Goal: Task Accomplishment & Management: Use online tool/utility

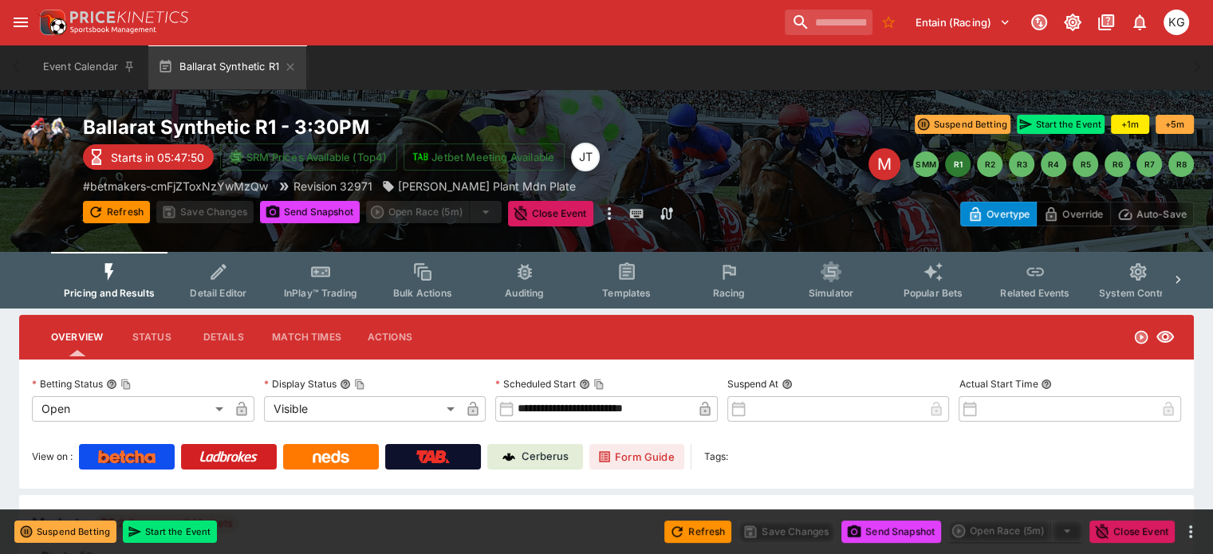
click at [745, 289] on span "Racing" at bounding box center [728, 293] width 33 height 12
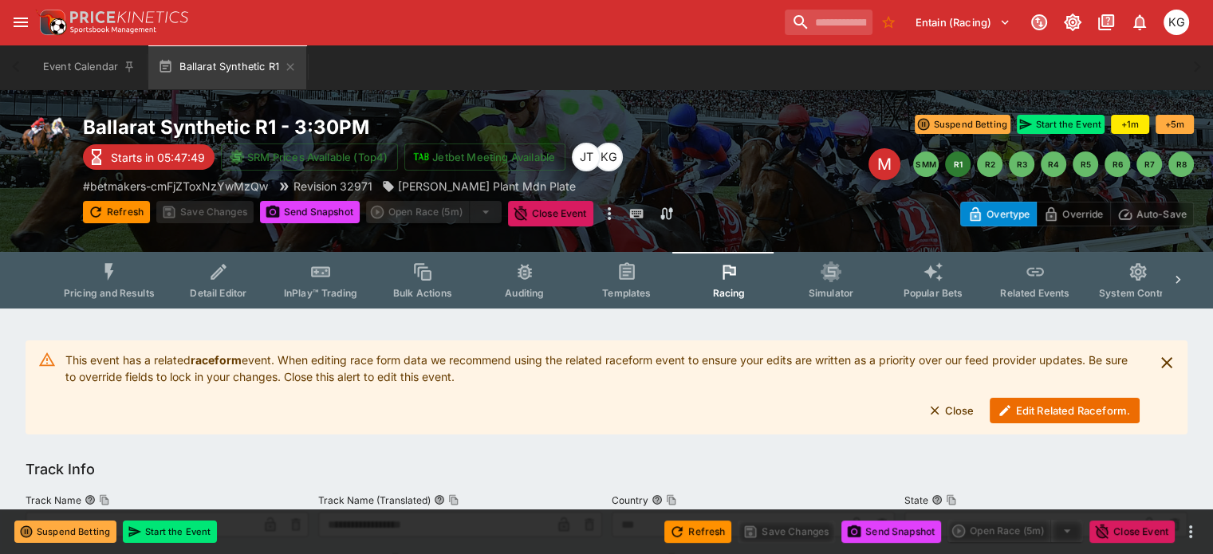
click at [1041, 406] on button "Edit Related Raceform." at bounding box center [1065, 411] width 150 height 26
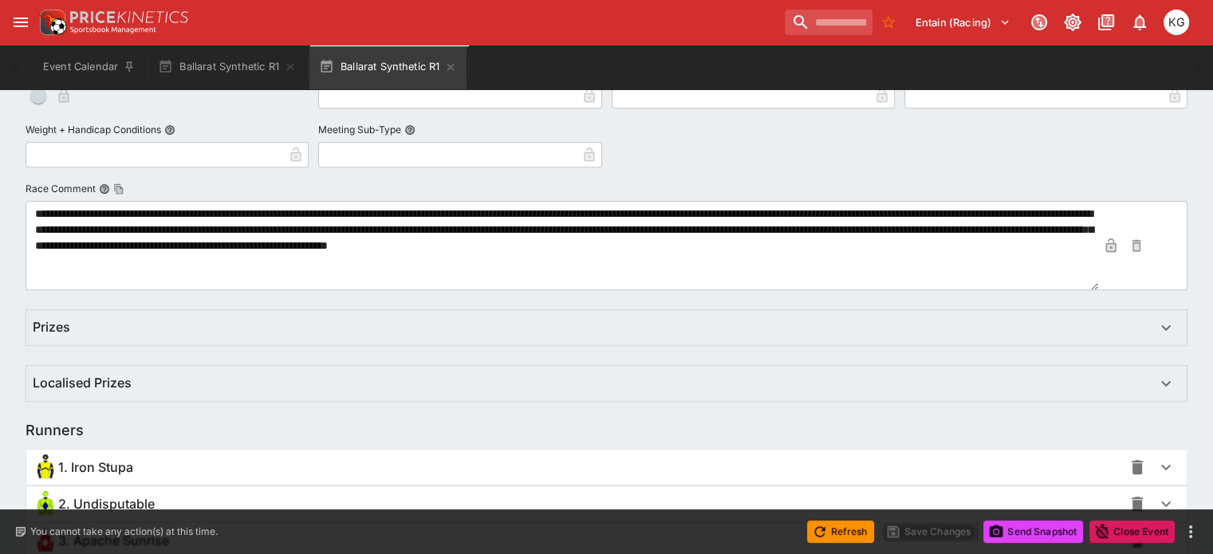
scroll to position [1088, 0]
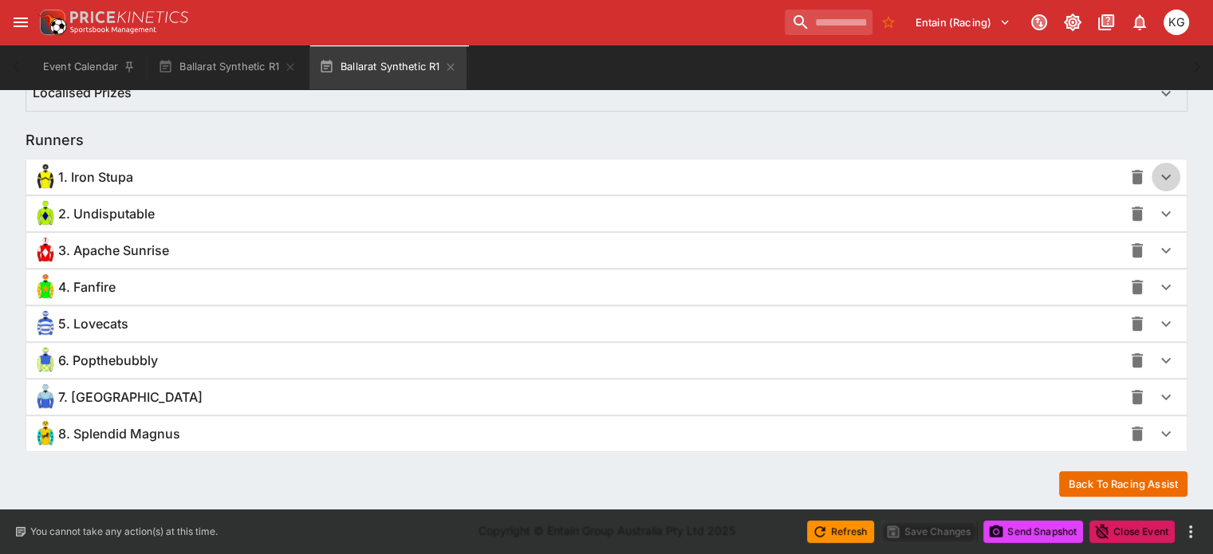
click at [1157, 172] on icon "button" at bounding box center [1166, 177] width 19 height 19
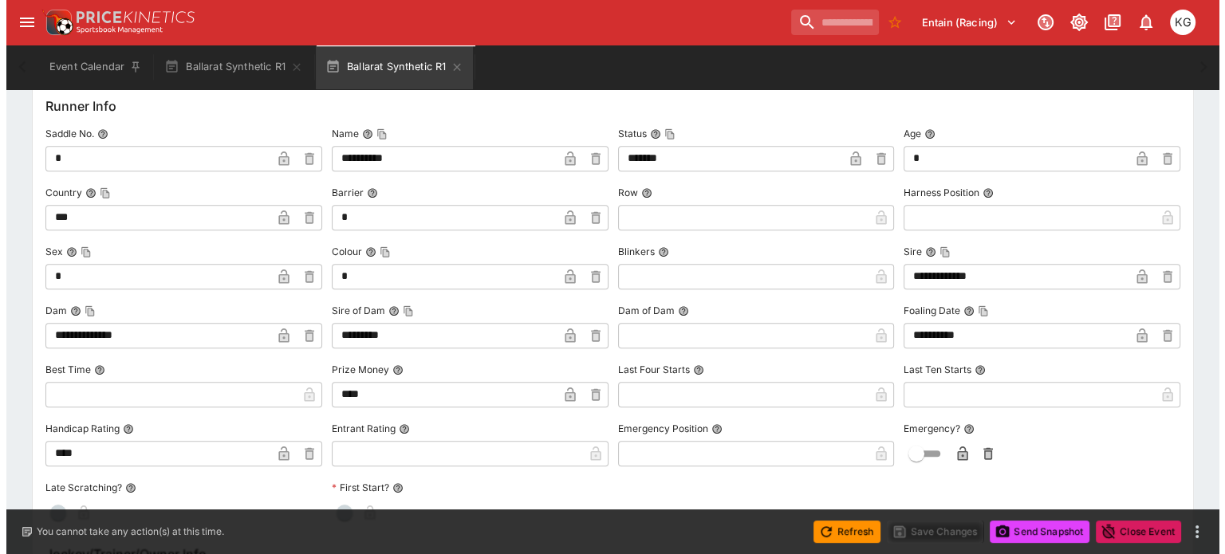
scroll to position [1410, 0]
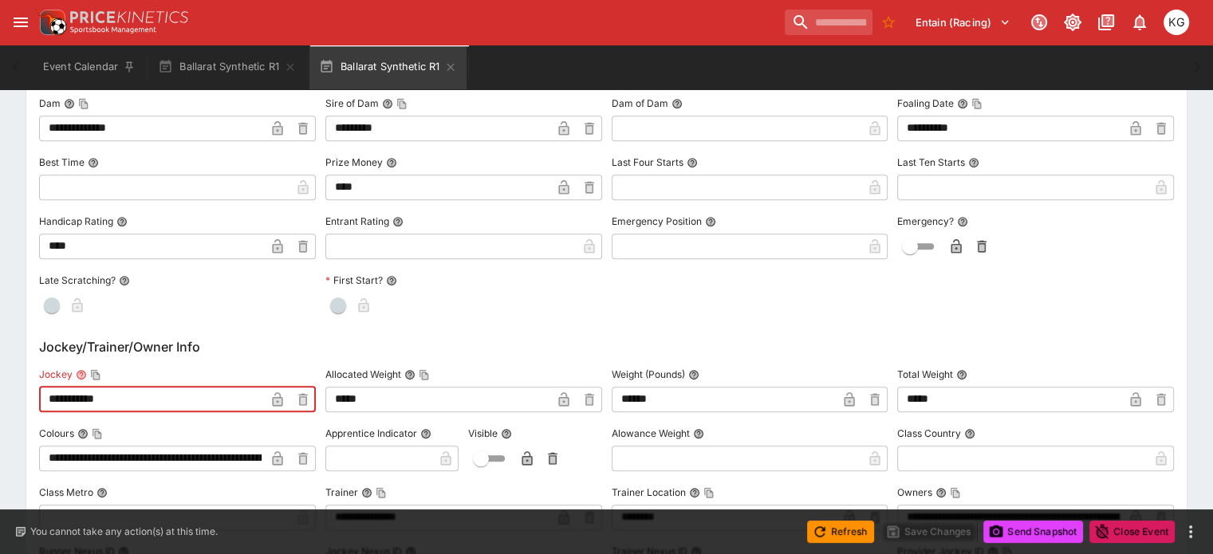
drag, startPoint x: 165, startPoint y: 395, endPoint x: 34, endPoint y: 394, distance: 131.6
click at [31, 394] on div "**********" at bounding box center [606, 271] width 1213 height 2747
paste input "text"
type input "**********"
click at [282, 398] on icon "button" at bounding box center [278, 401] width 8 height 6
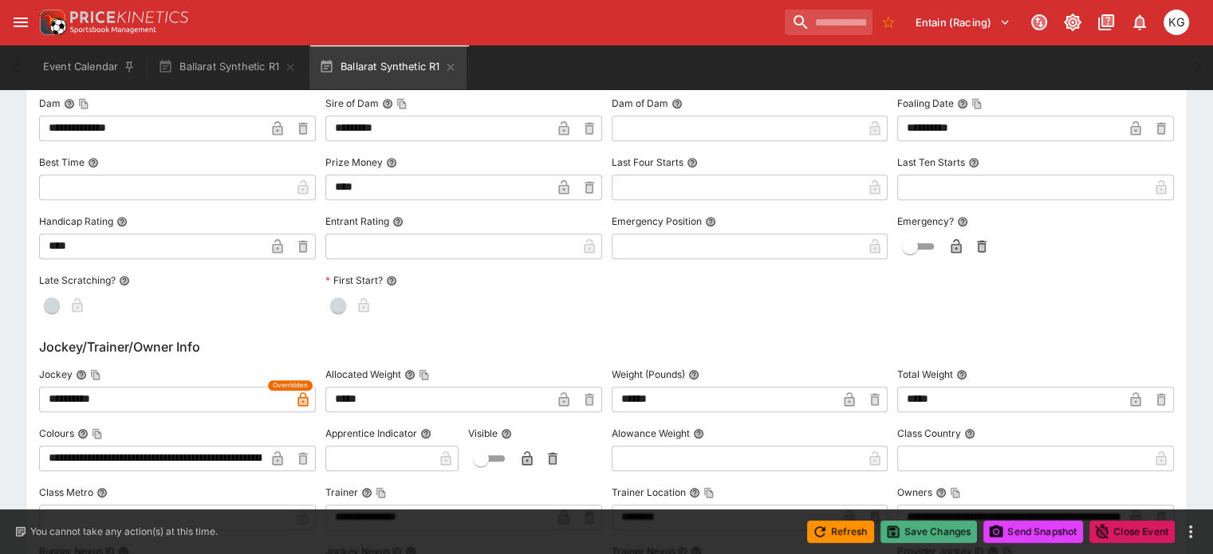
click at [921, 538] on button "Save Changes" at bounding box center [929, 532] width 97 height 22
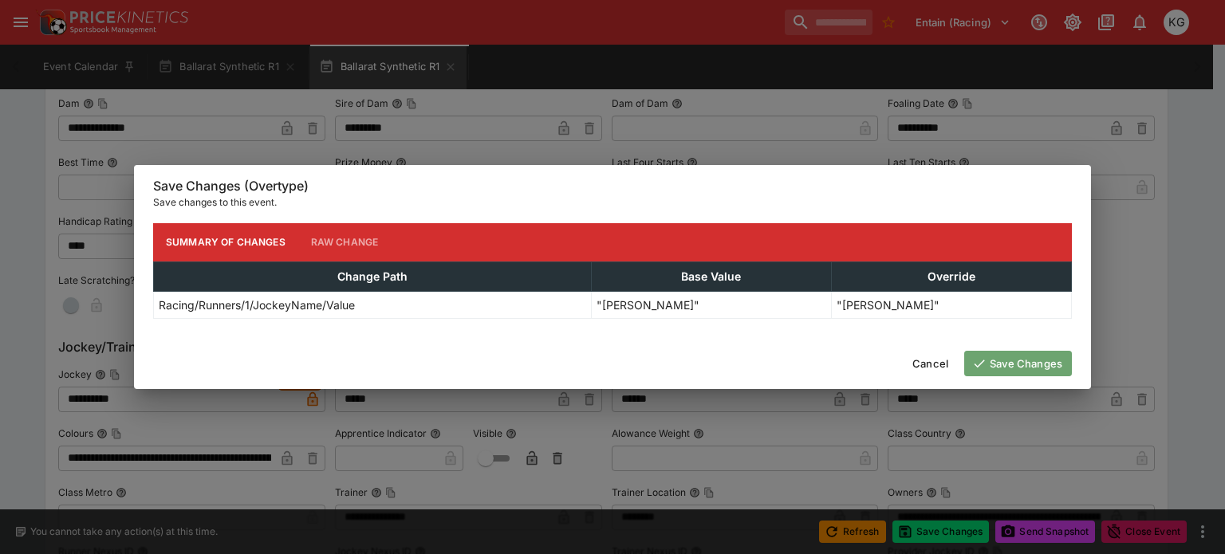
click at [1008, 364] on button "Save Changes" at bounding box center [1018, 364] width 108 height 26
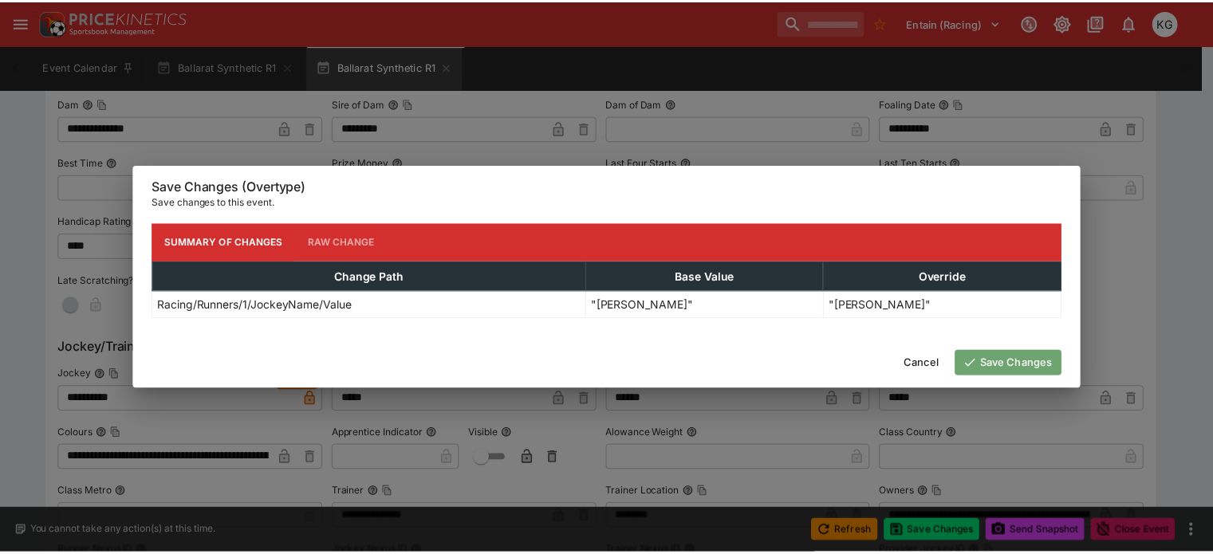
scroll to position [0, 0]
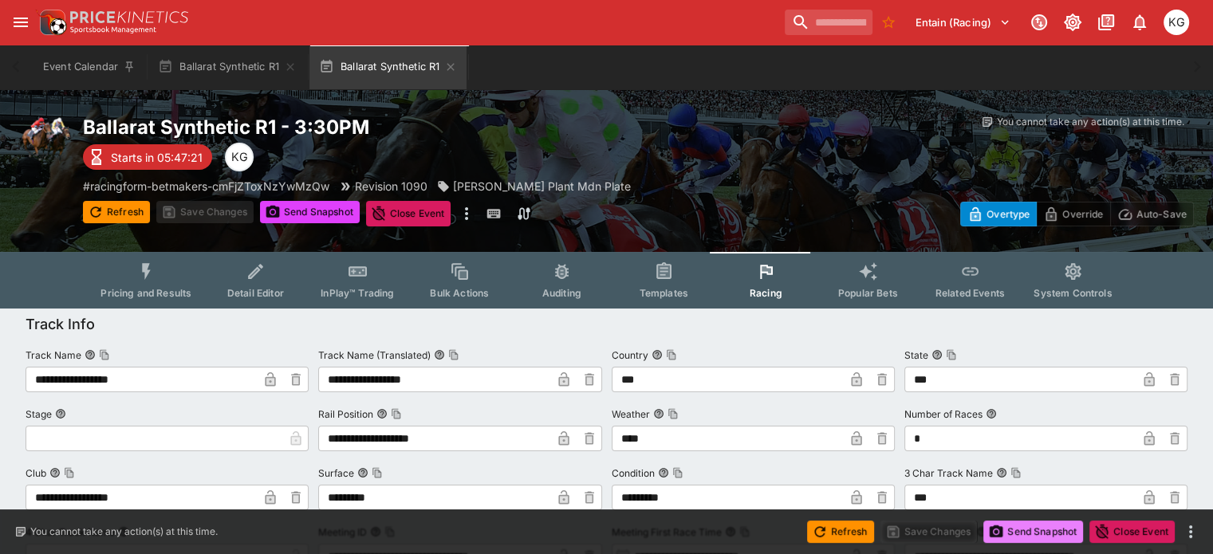
click at [1042, 528] on button "Send Snapshot" at bounding box center [1034, 532] width 100 height 22
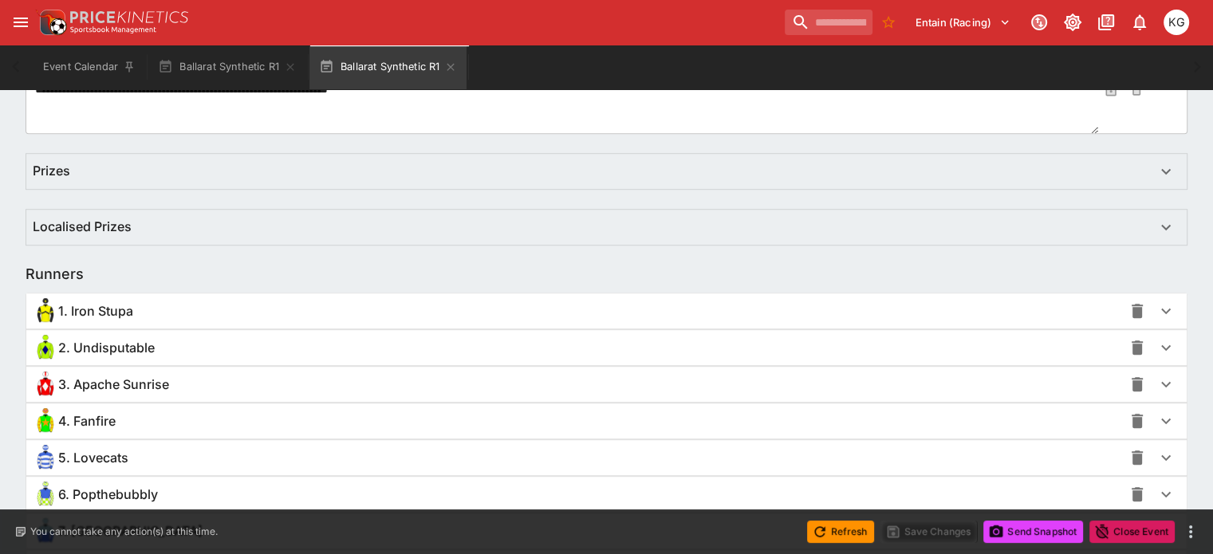
scroll to position [1091, 0]
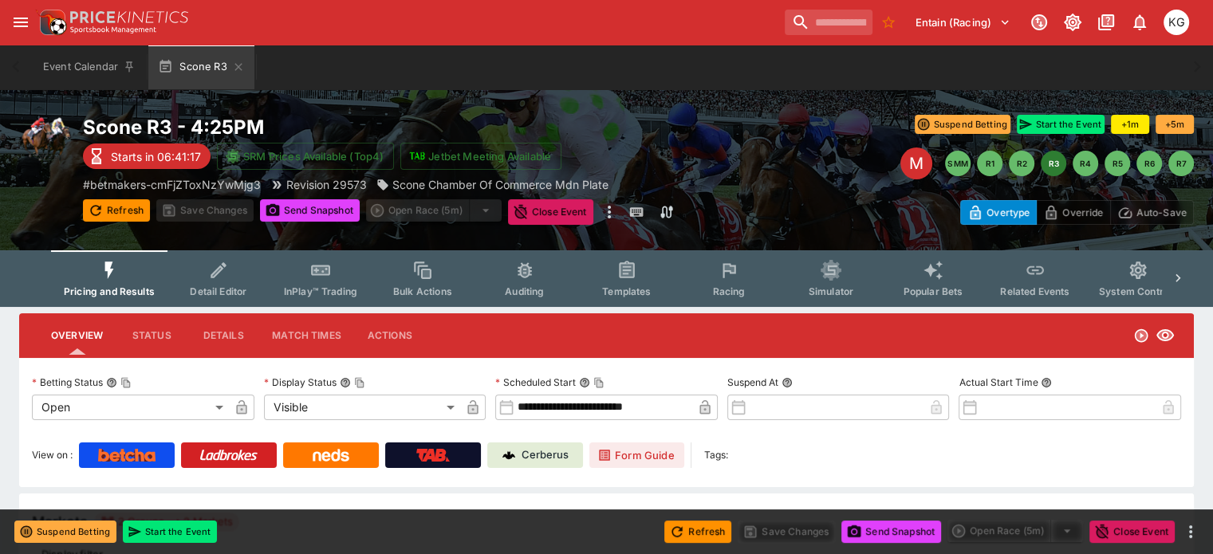
click at [734, 286] on span "Racing" at bounding box center [728, 292] width 33 height 12
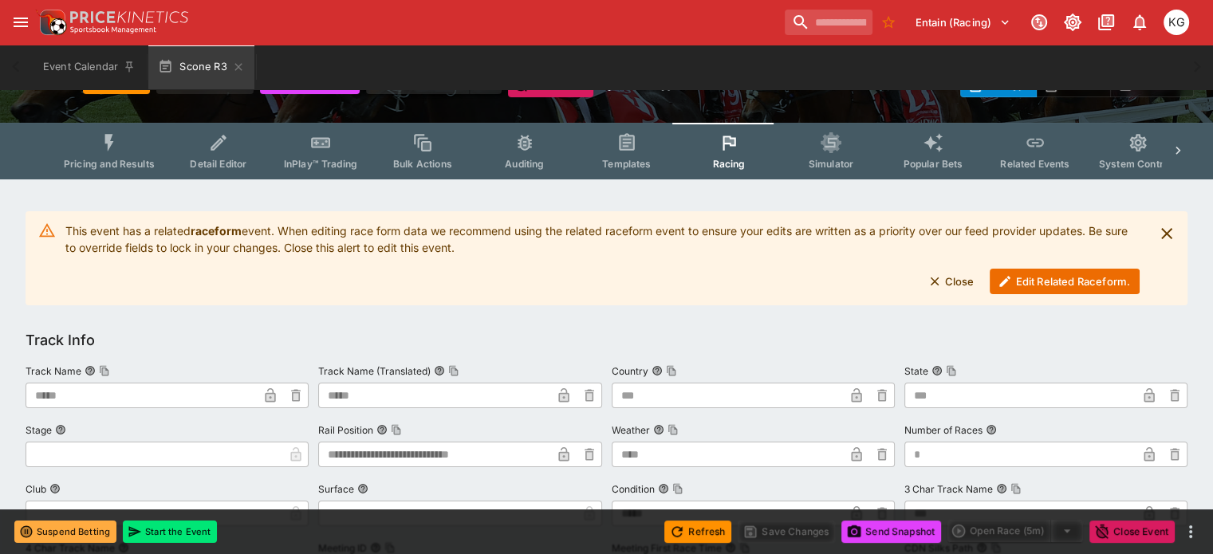
scroll to position [239, 0]
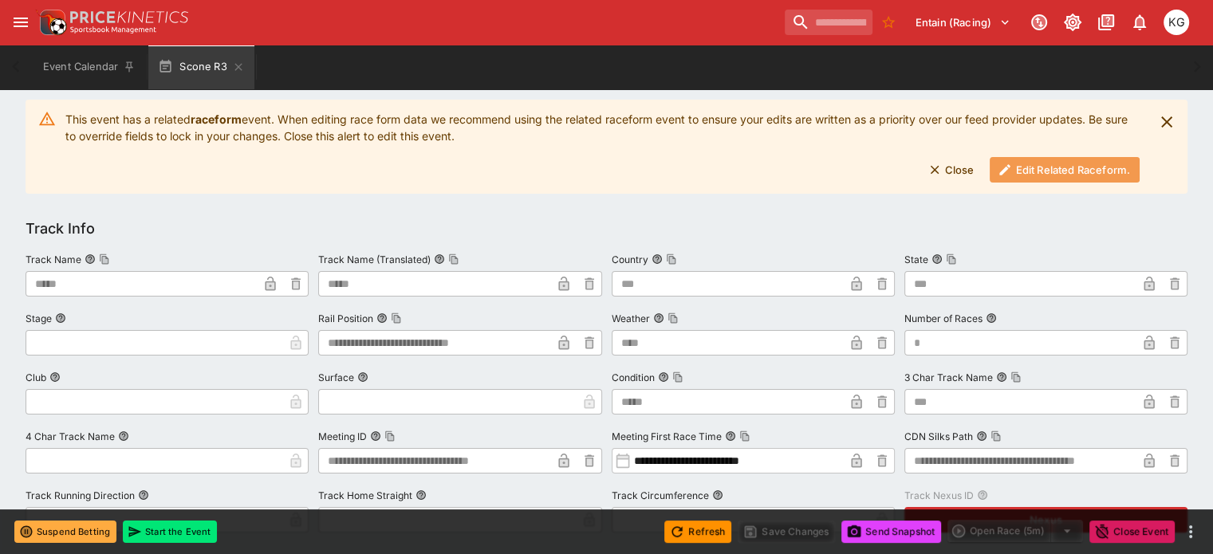
click at [1031, 162] on button "Edit Related Raceform." at bounding box center [1065, 170] width 150 height 26
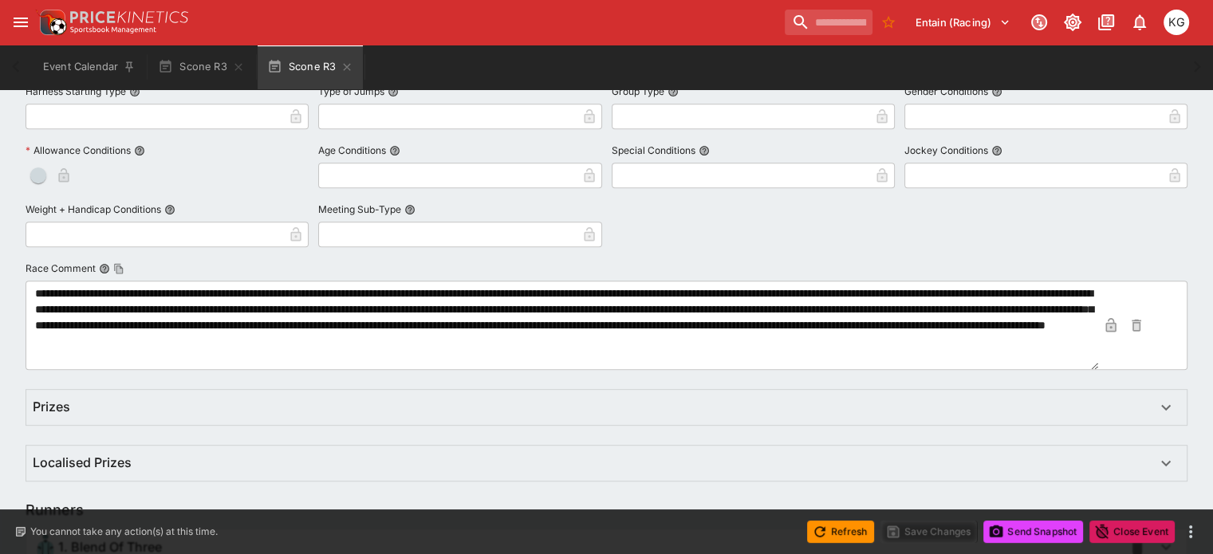
scroll to position [957, 0]
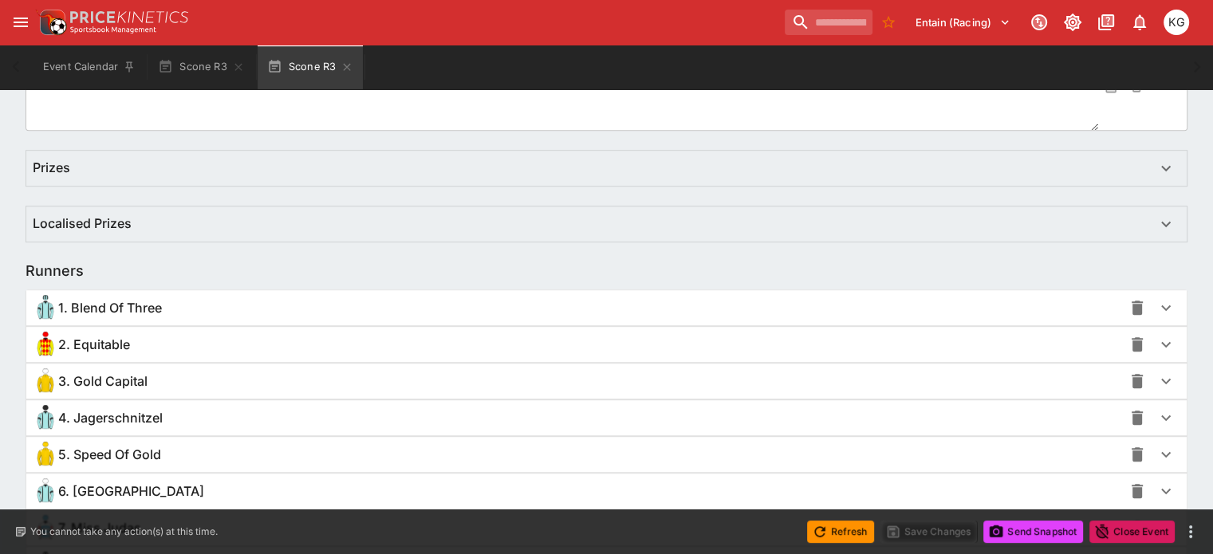
click at [1157, 376] on icon "button" at bounding box center [1166, 381] width 19 height 19
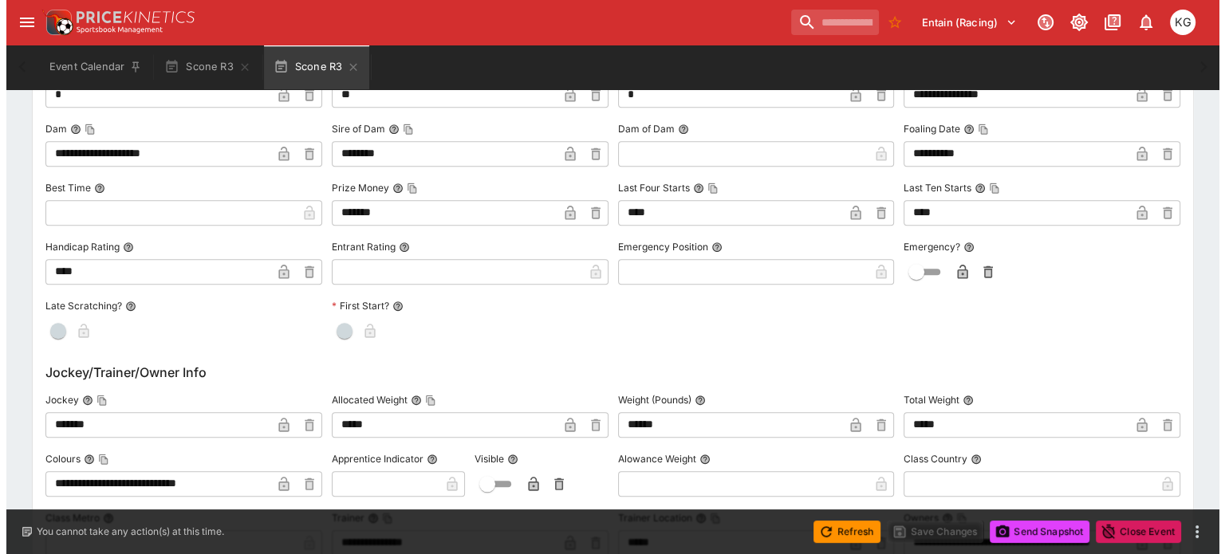
scroll to position [1519, 0]
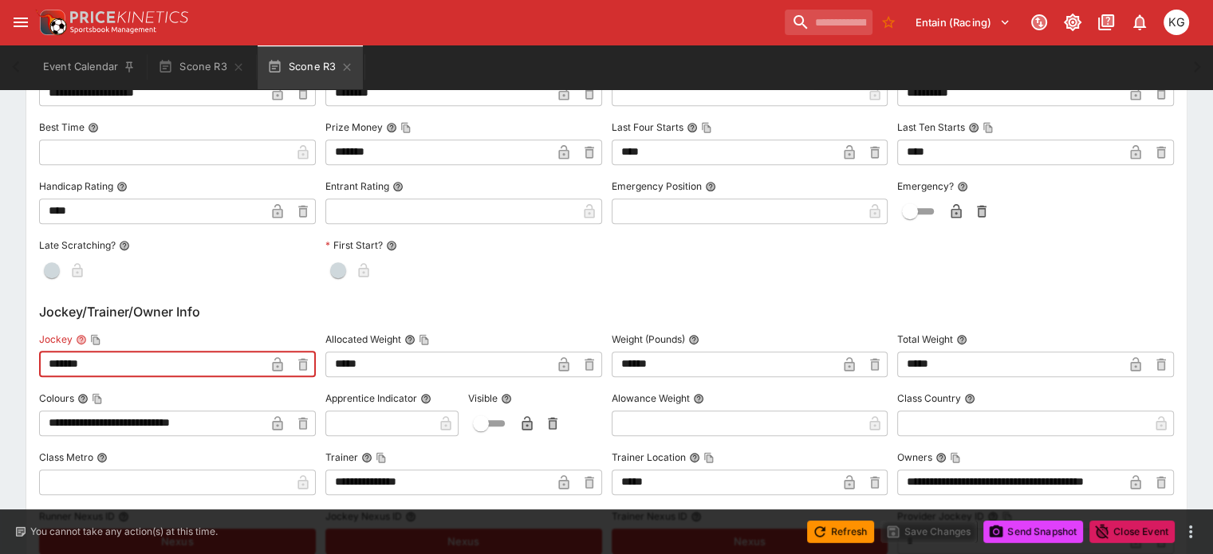
drag, startPoint x: 139, startPoint y: 363, endPoint x: 54, endPoint y: 358, distance: 84.7
paste input "****"
type input "**********"
click at [282, 364] on icon "button" at bounding box center [277, 364] width 10 height 14
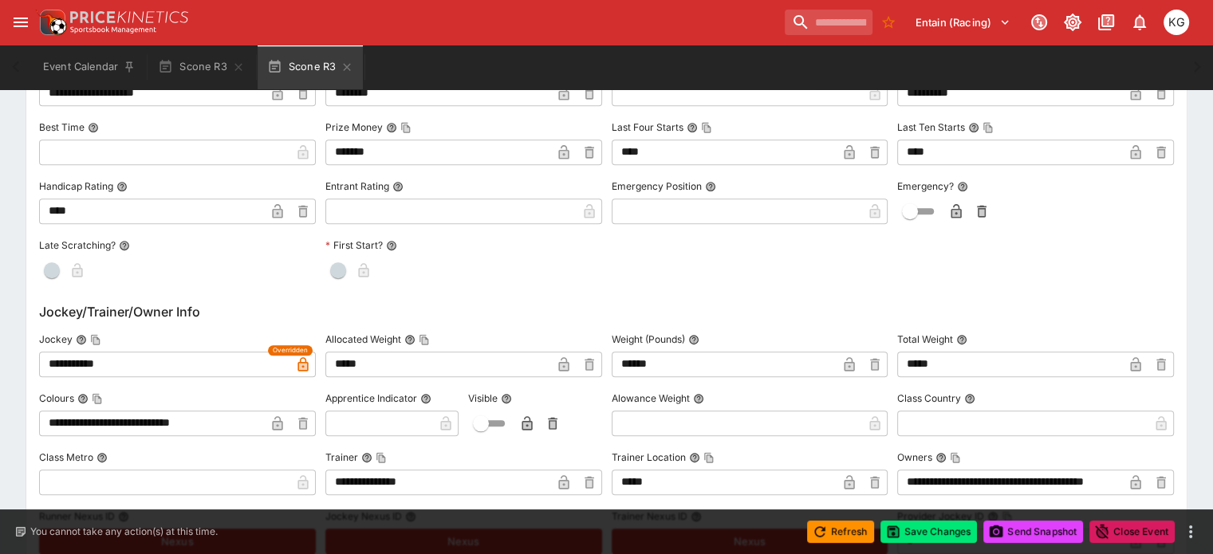
click at [408, 416] on input "text" at bounding box center [379, 424] width 108 height 26
type input "*"
click at [424, 427] on icon "button" at bounding box center [420, 425] width 8 height 6
click at [535, 421] on icon "button" at bounding box center [527, 424] width 16 height 16
click at [653, 430] on input "text" at bounding box center [737, 424] width 251 height 26
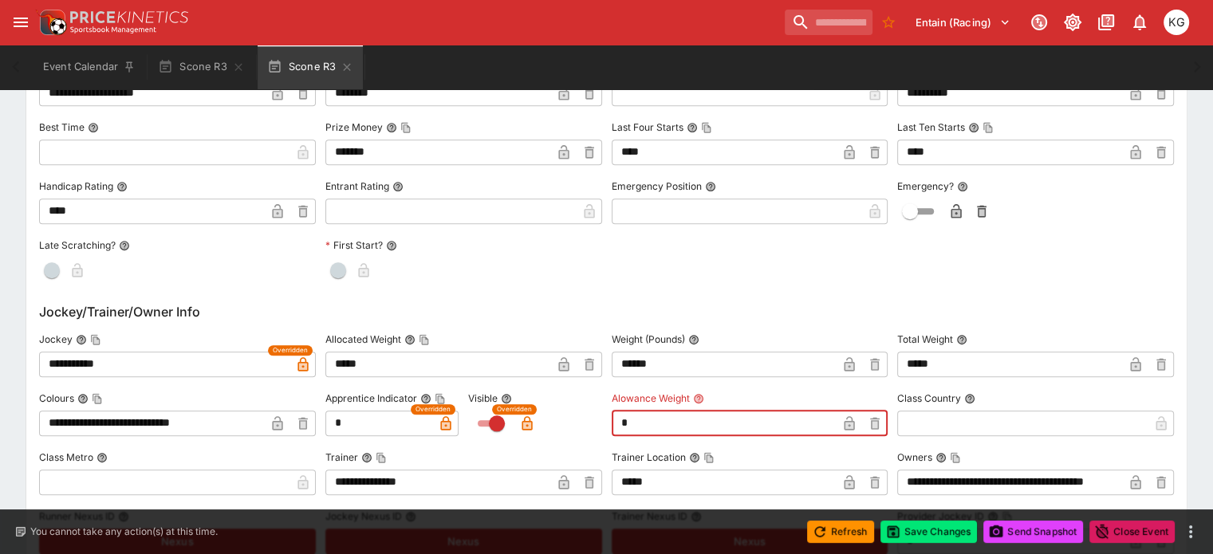
type input "****"
click at [846, 424] on icon "button" at bounding box center [850, 424] width 16 height 16
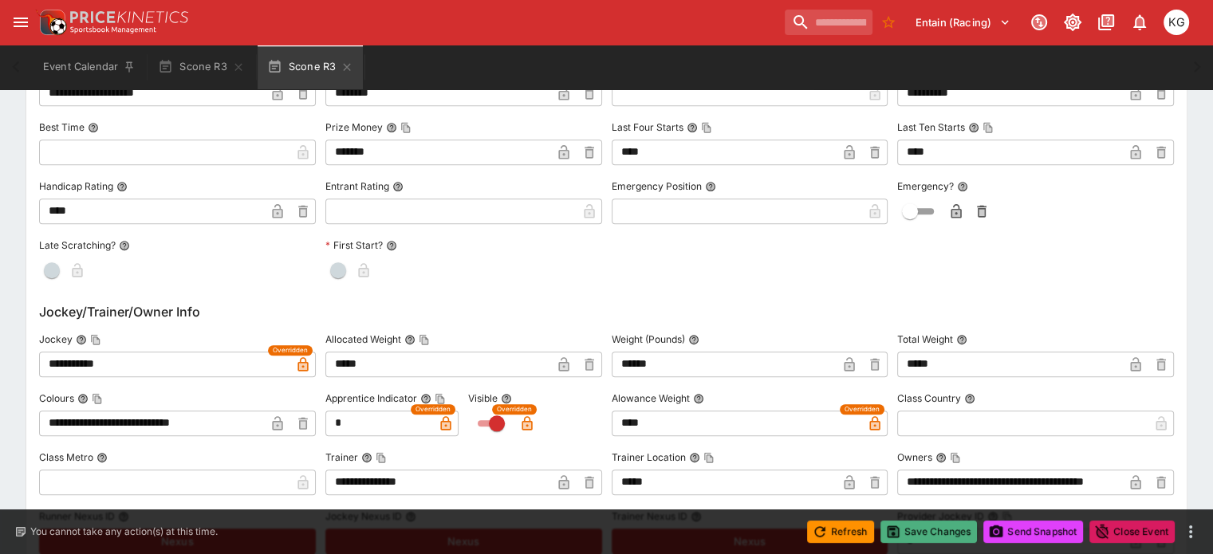
click at [927, 534] on button "Save Changes" at bounding box center [929, 532] width 97 height 22
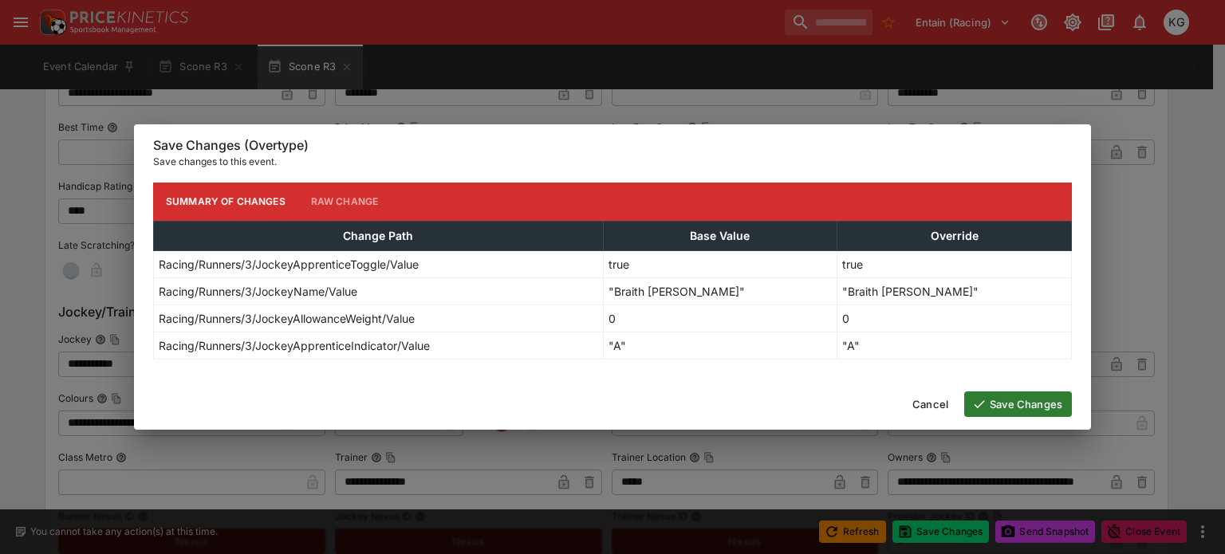
click at [1024, 406] on button "Save Changes" at bounding box center [1018, 405] width 108 height 26
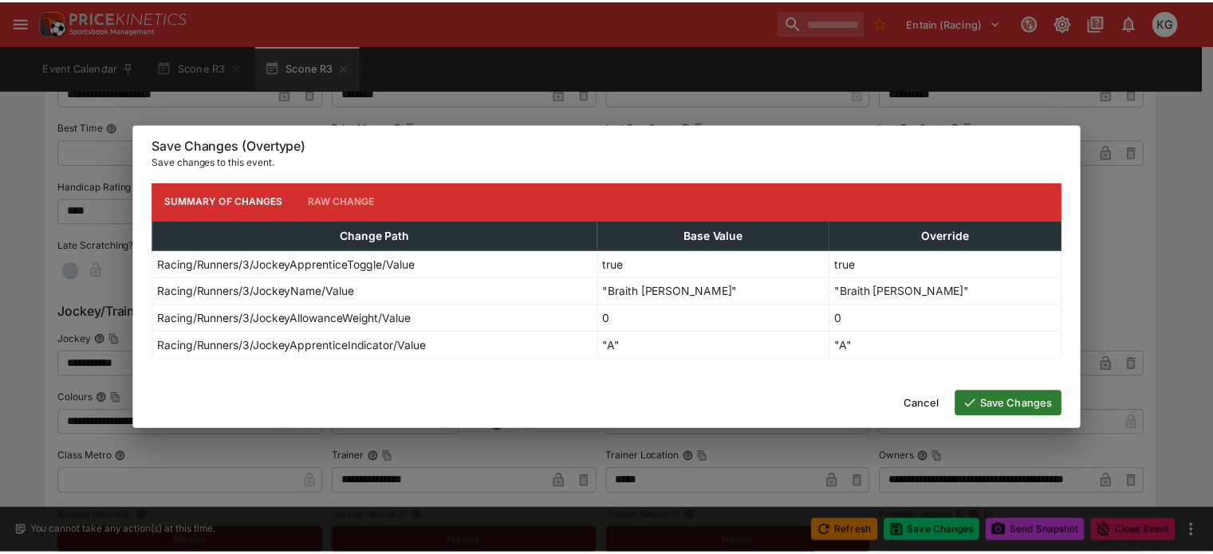
scroll to position [0, 0]
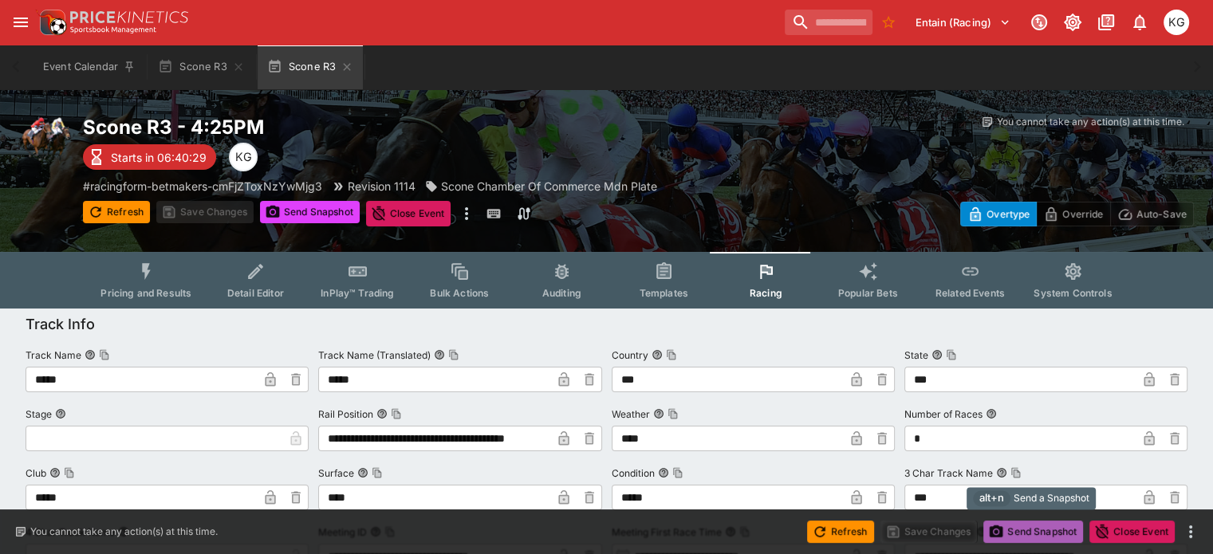
click at [1051, 528] on button "Send Snapshot" at bounding box center [1034, 532] width 100 height 22
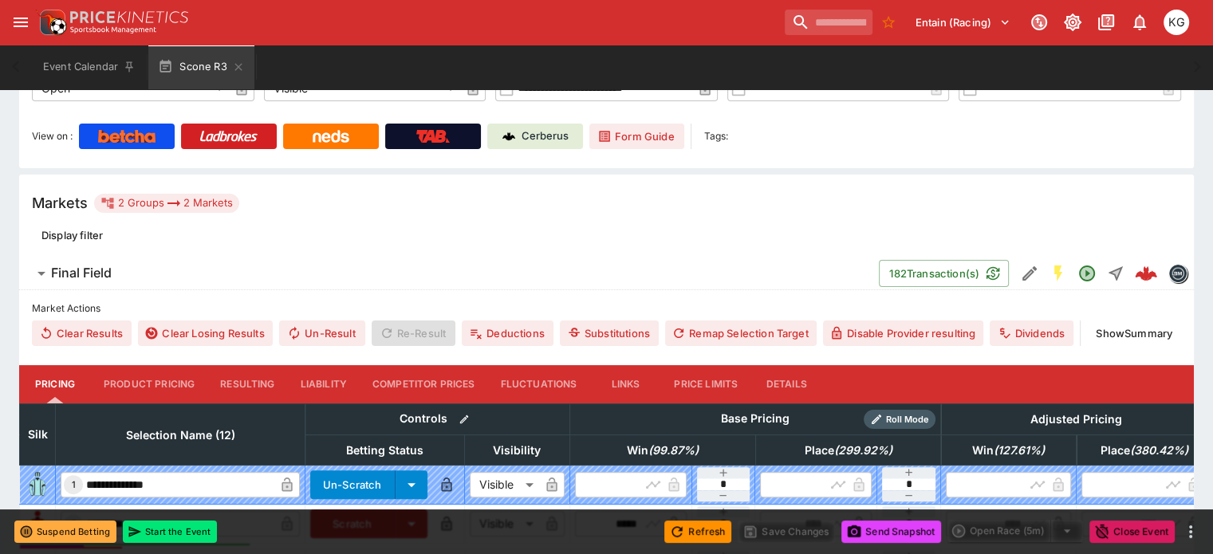
scroll to position [80, 0]
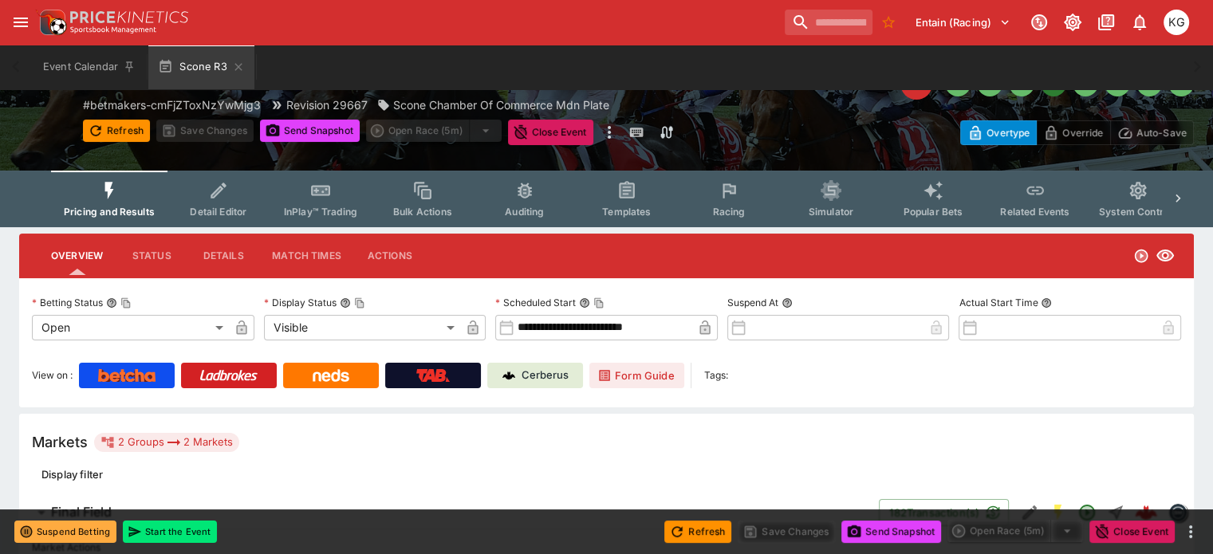
click at [742, 211] on span "Racing" at bounding box center [728, 212] width 33 height 12
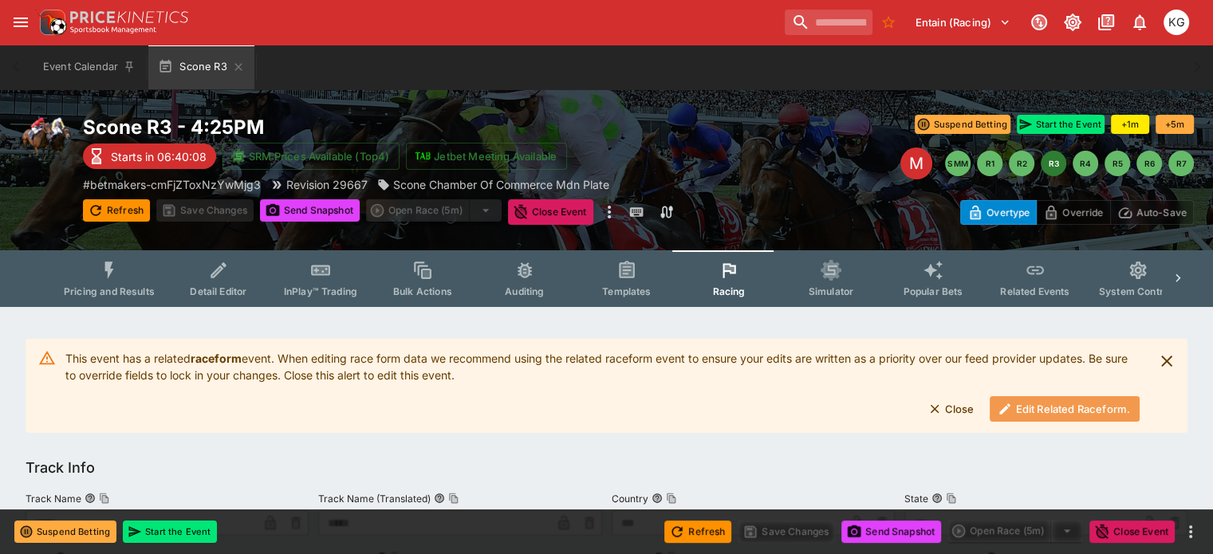
click at [1033, 409] on button "Edit Related Raceform." at bounding box center [1065, 409] width 150 height 26
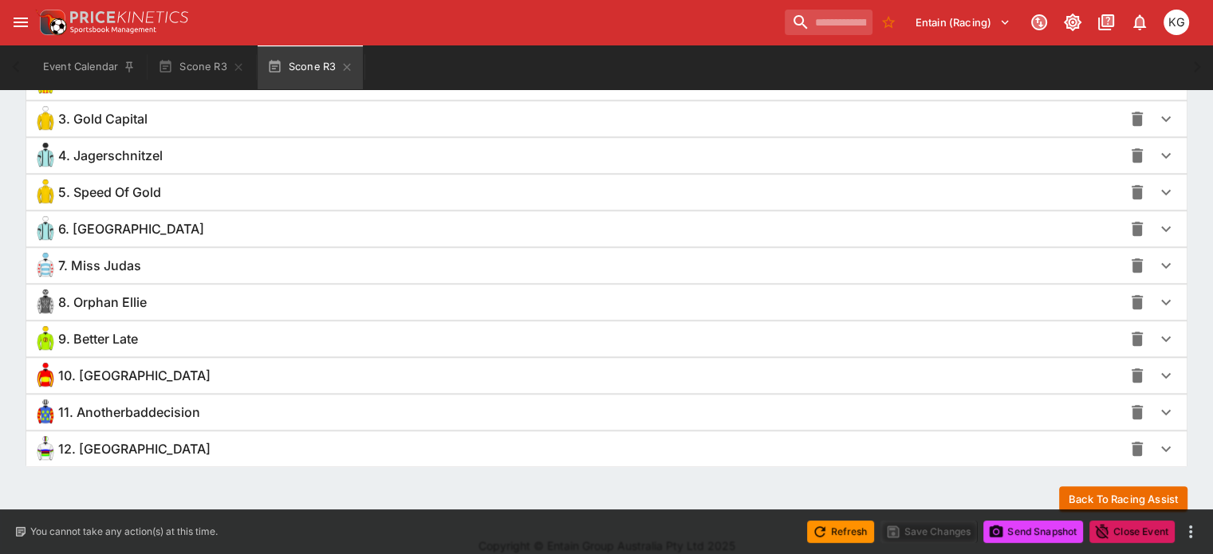
scroll to position [1237, 0]
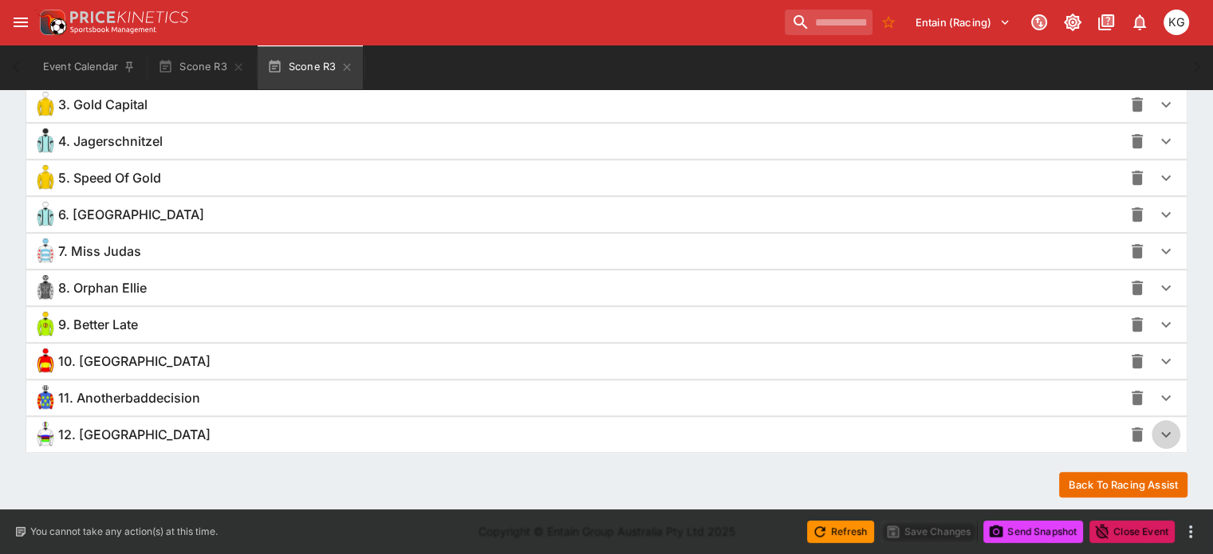
click at [1157, 429] on icon "button" at bounding box center [1166, 434] width 19 height 19
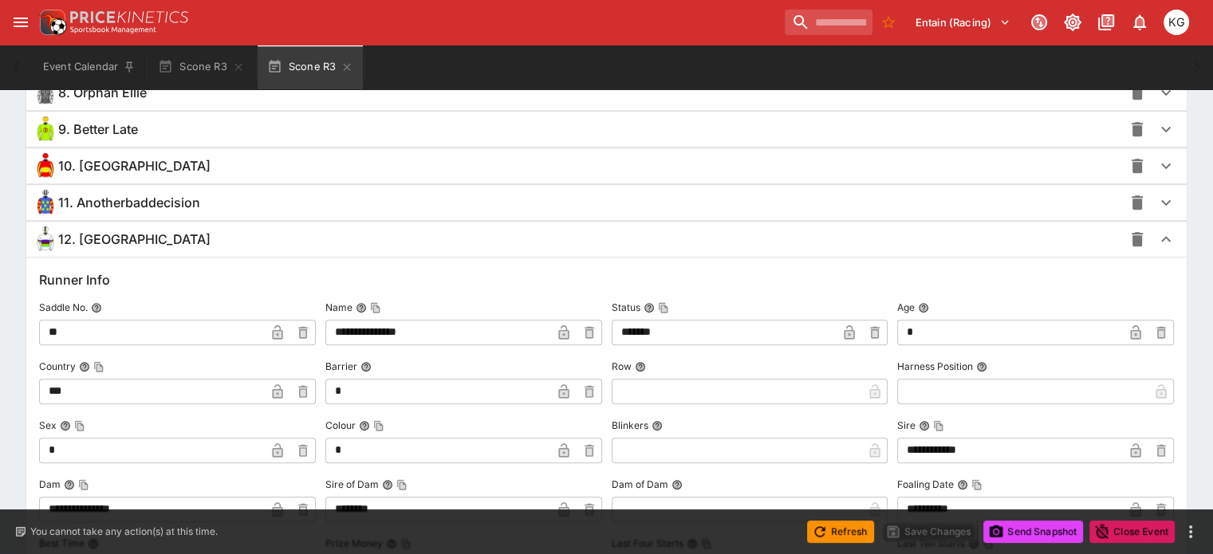
scroll to position [223, 0]
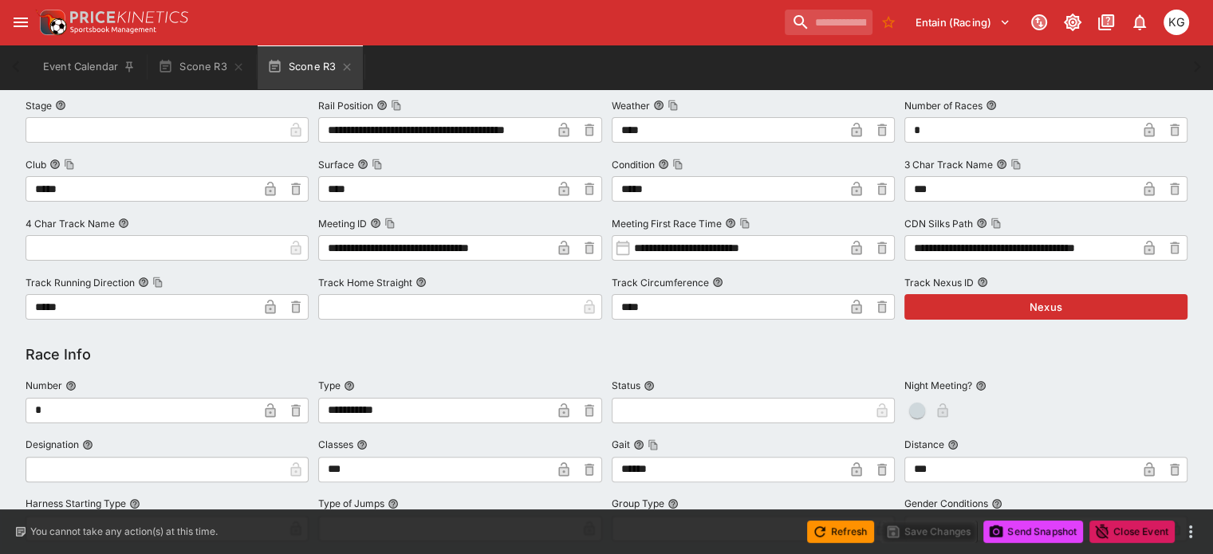
drag, startPoint x: 157, startPoint y: 412, endPoint x: -8, endPoint y: -115, distance: 551.8
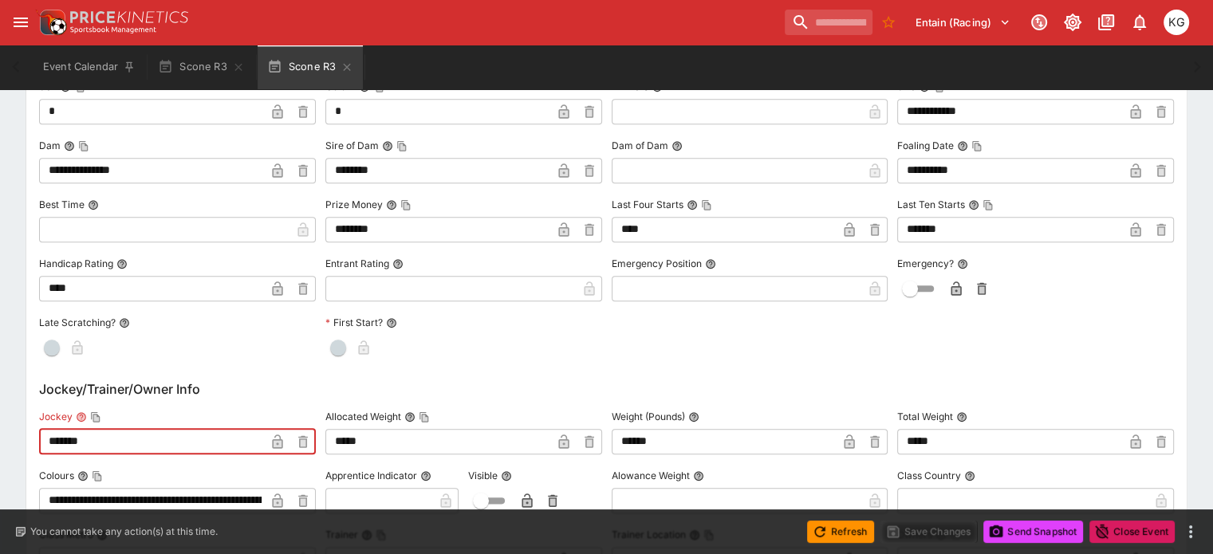
scroll to position [1819, 0]
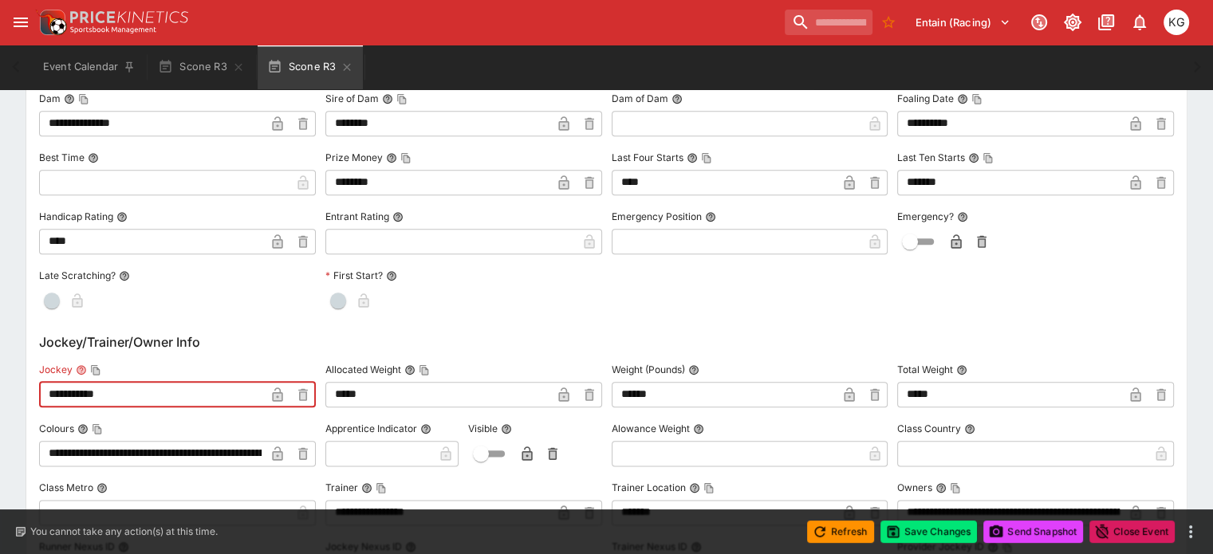
type input "**********"
click at [286, 387] on icon "button" at bounding box center [278, 395] width 16 height 16
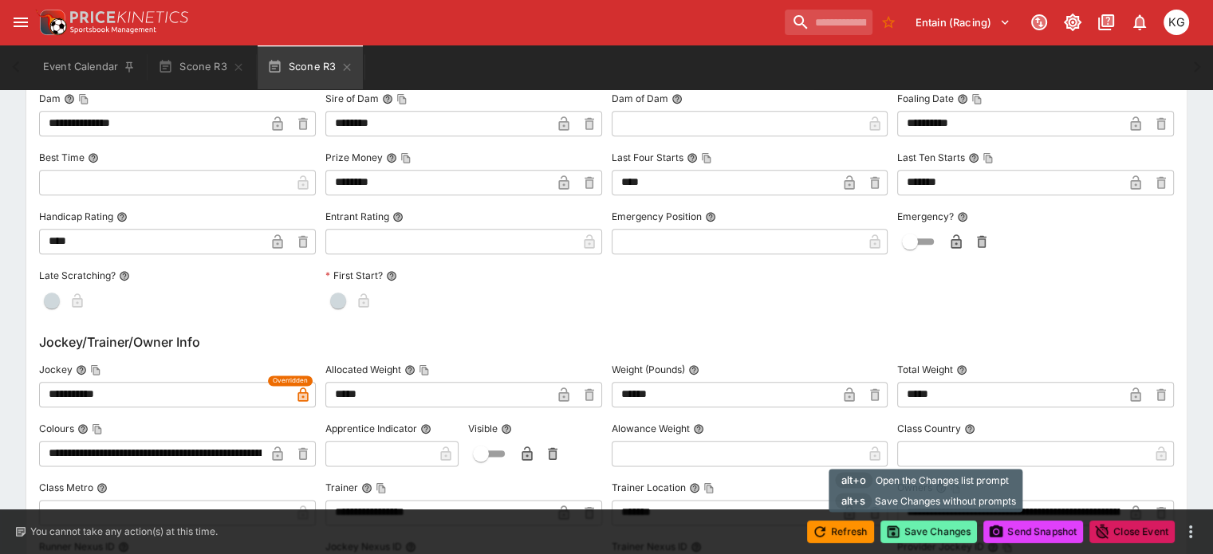
click at [934, 529] on button "Save Changes" at bounding box center [929, 532] width 97 height 22
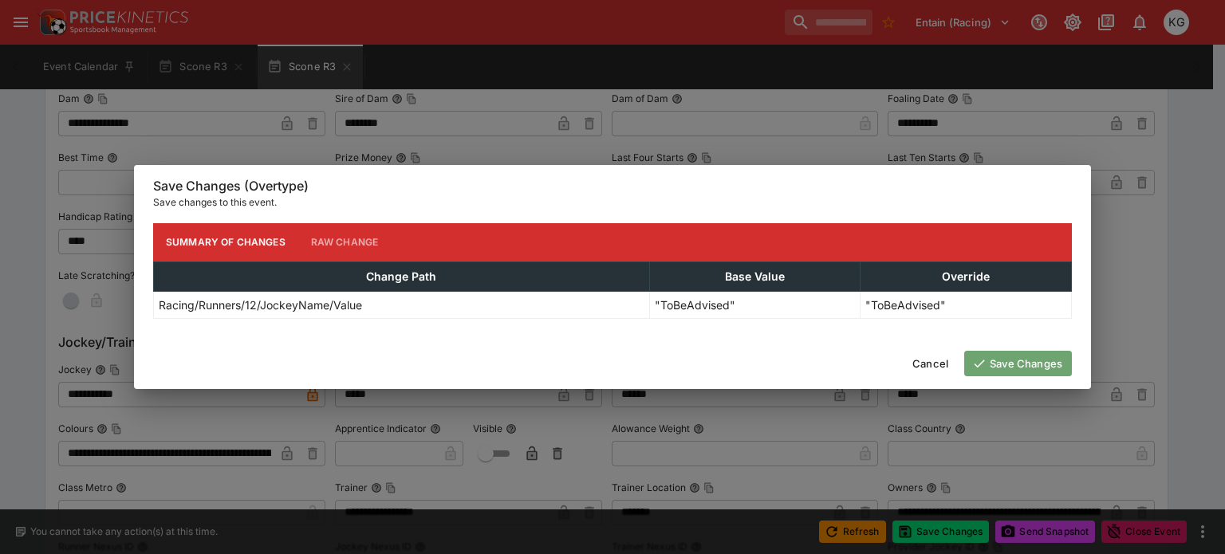
click at [1021, 361] on button "Save Changes" at bounding box center [1018, 364] width 108 height 26
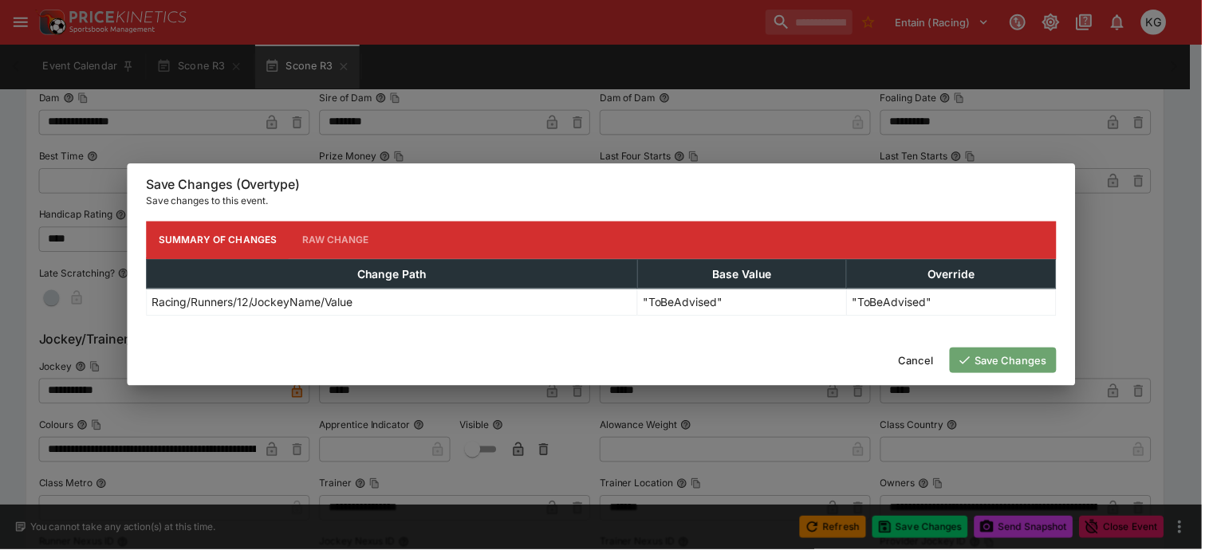
scroll to position [0, 0]
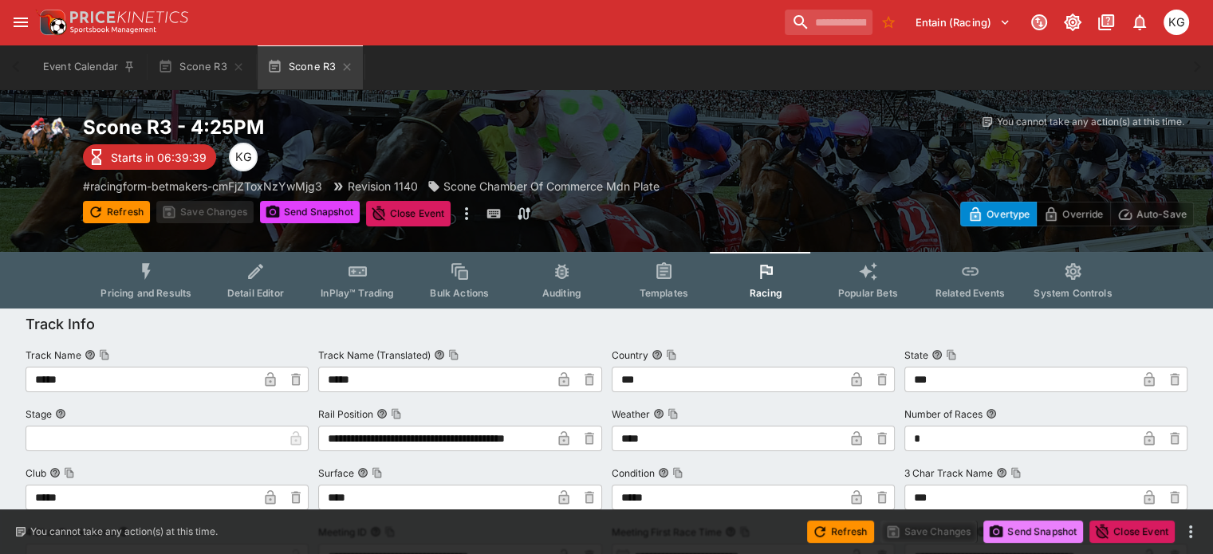
click at [1042, 533] on button "Send Snapshot" at bounding box center [1034, 532] width 100 height 22
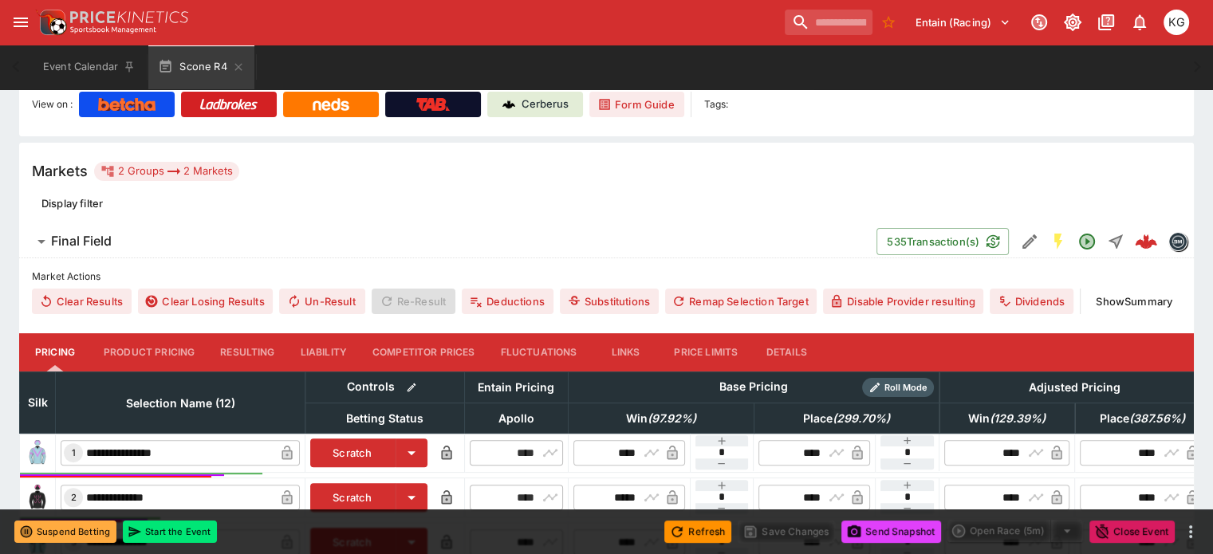
scroll to position [399, 0]
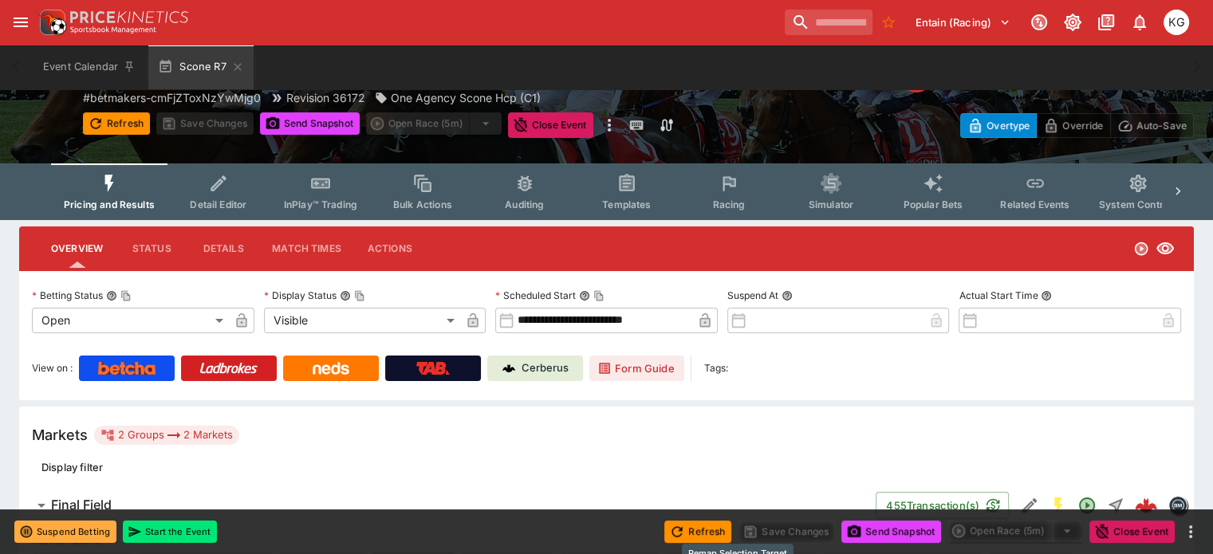
scroll to position [80, 0]
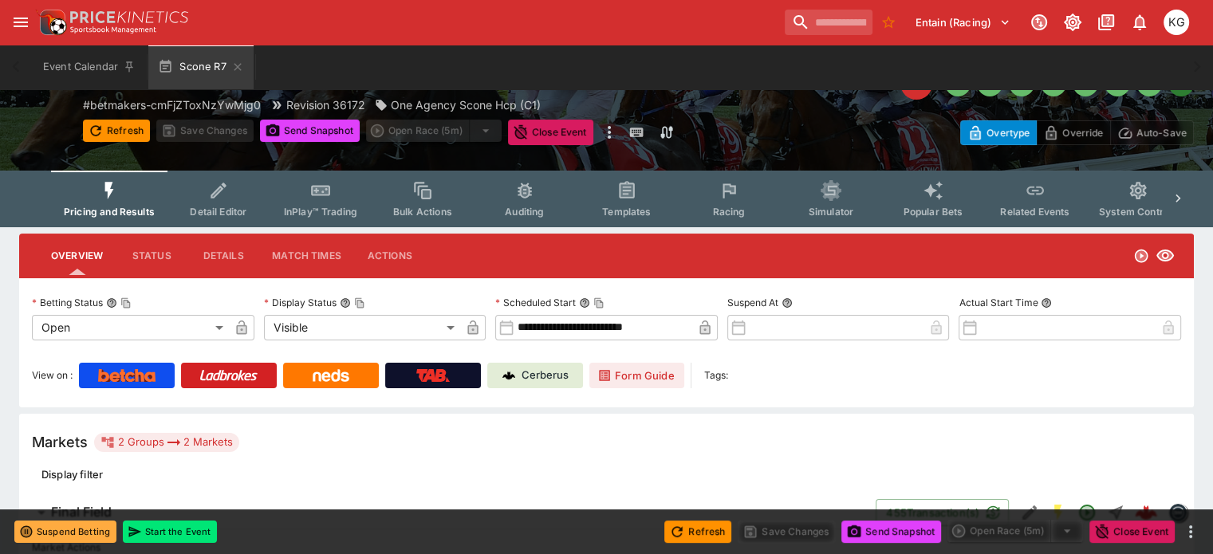
click at [745, 211] on span "Racing" at bounding box center [728, 212] width 33 height 12
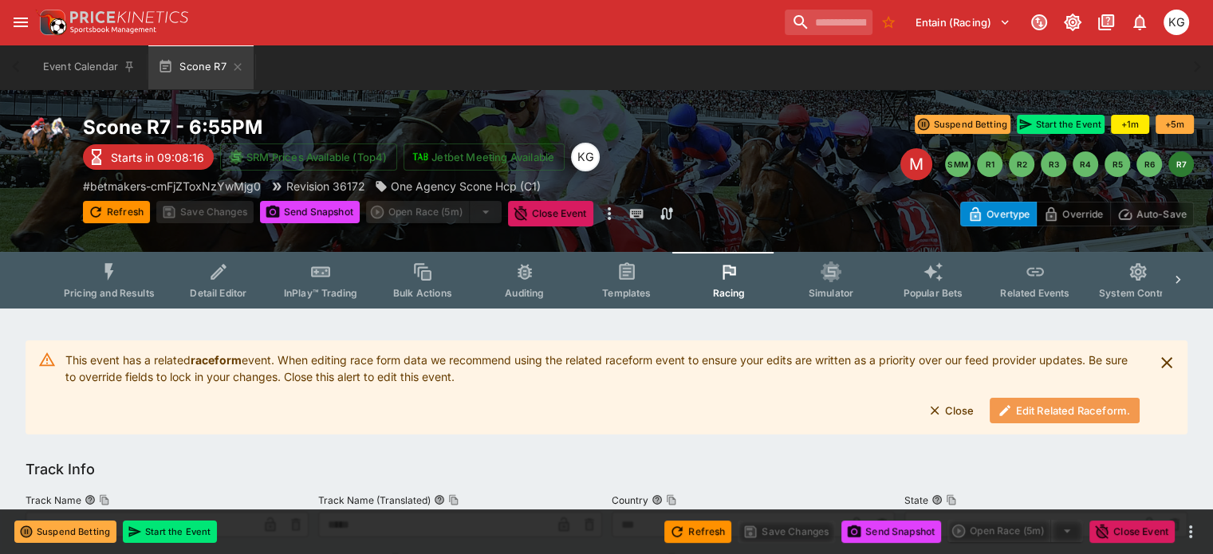
click at [1034, 410] on button "Edit Related Raceform." at bounding box center [1065, 411] width 150 height 26
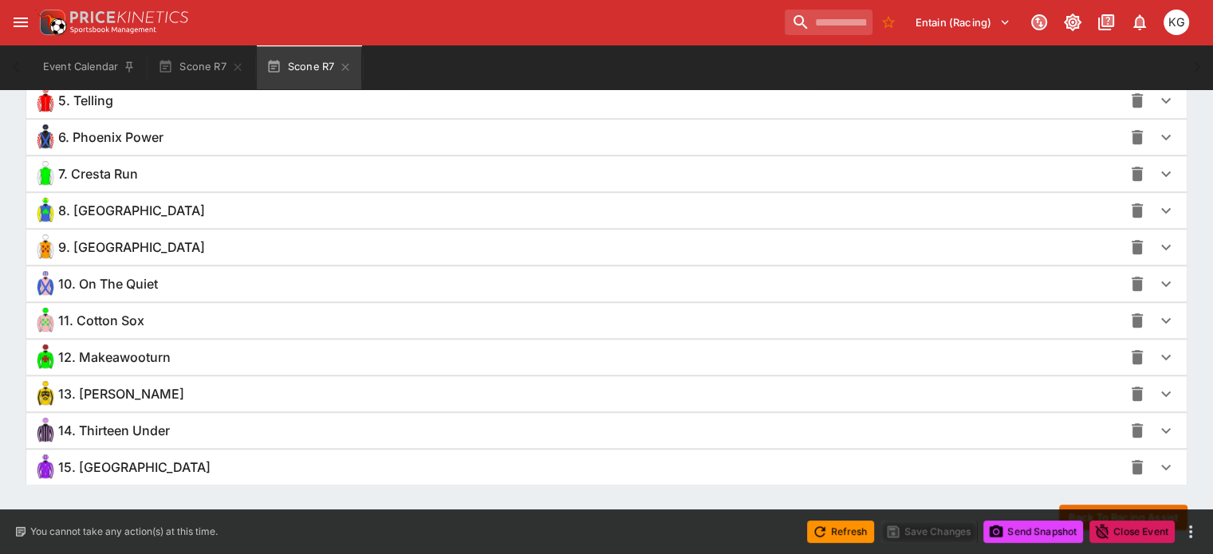
scroll to position [1347, 0]
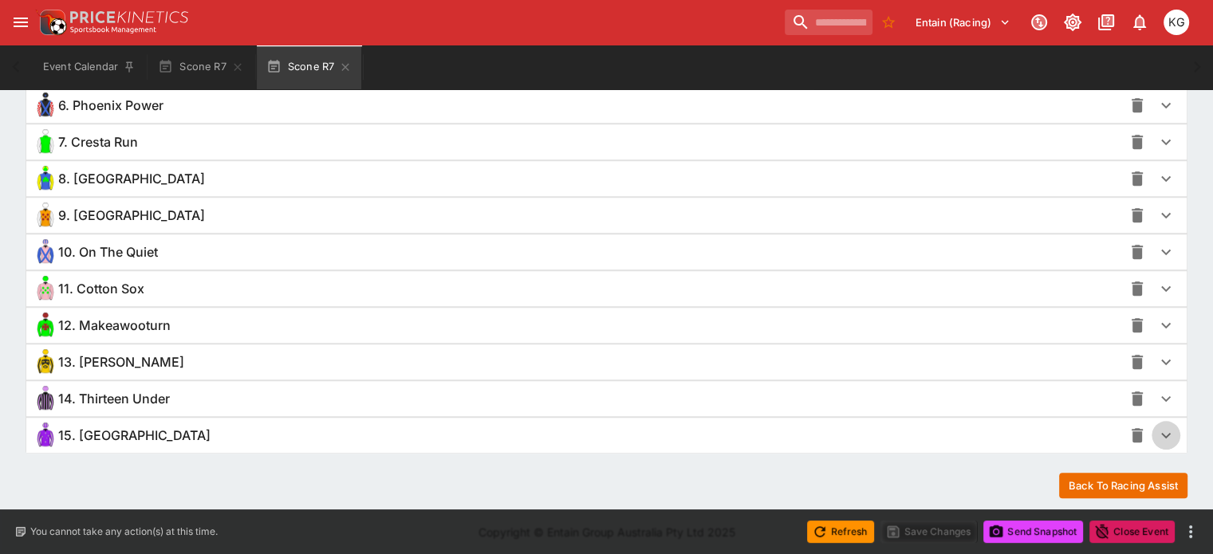
click at [1157, 432] on icon "button" at bounding box center [1166, 435] width 19 height 19
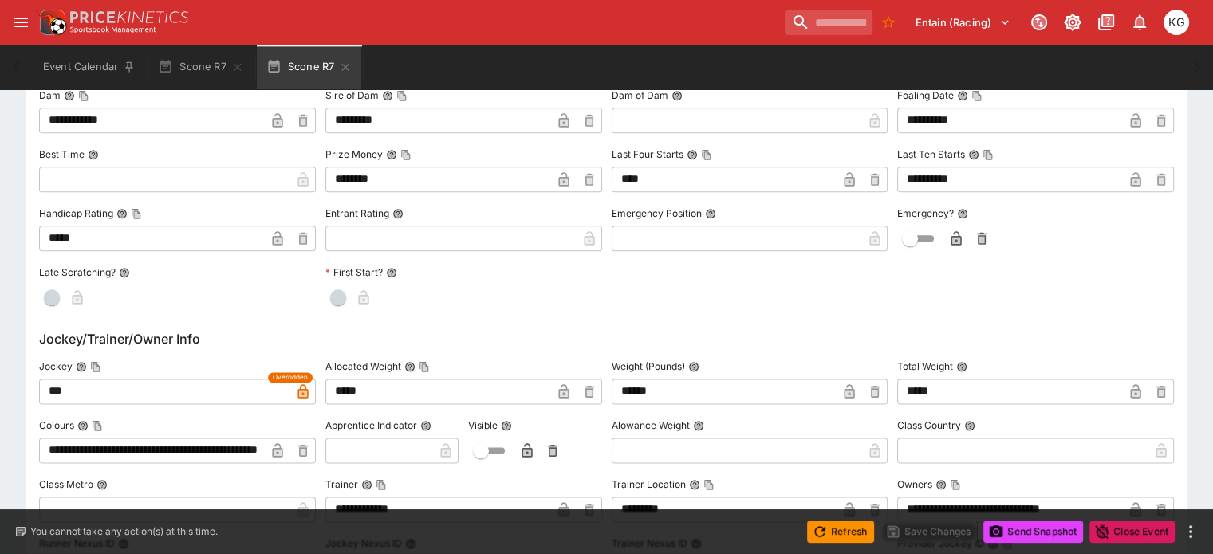
scroll to position [1985, 0]
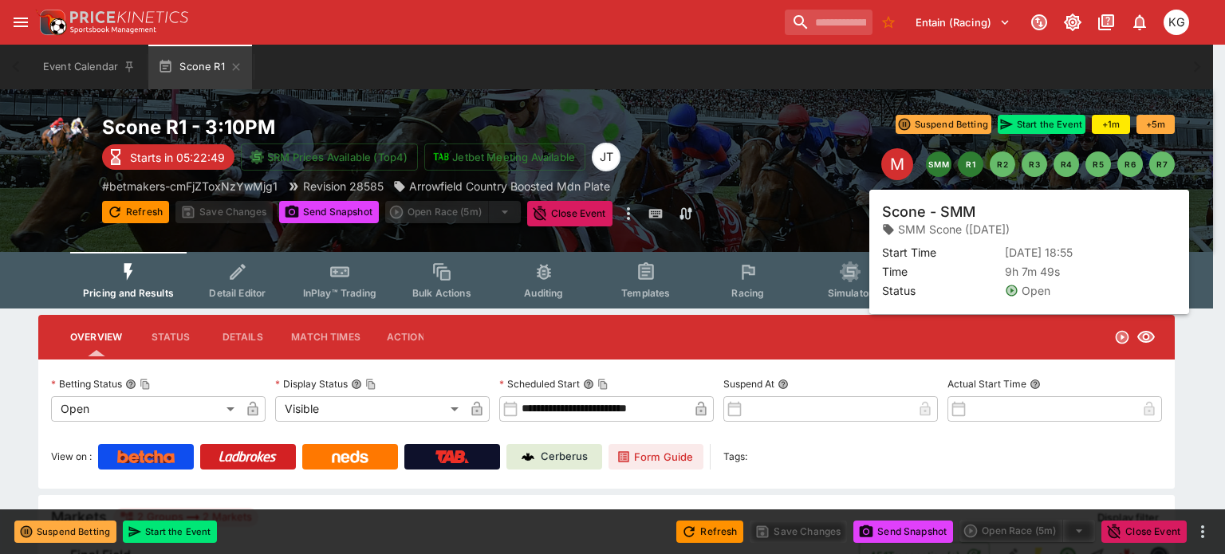
click at [945, 160] on button "SMM" at bounding box center [939, 165] width 26 height 26
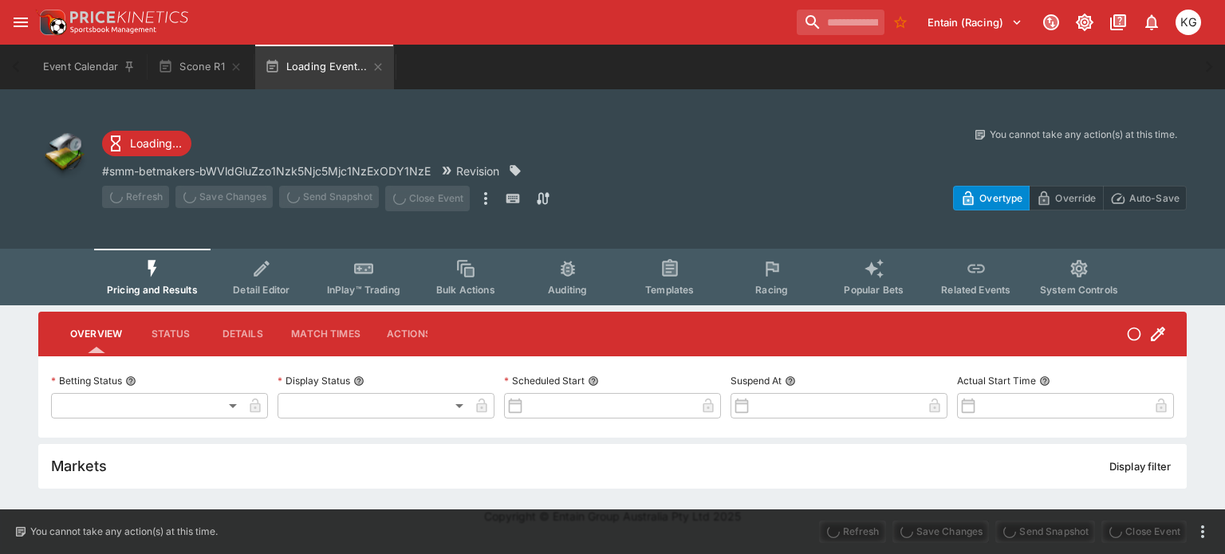
type input "**********"
type input "*******"
type input "**********"
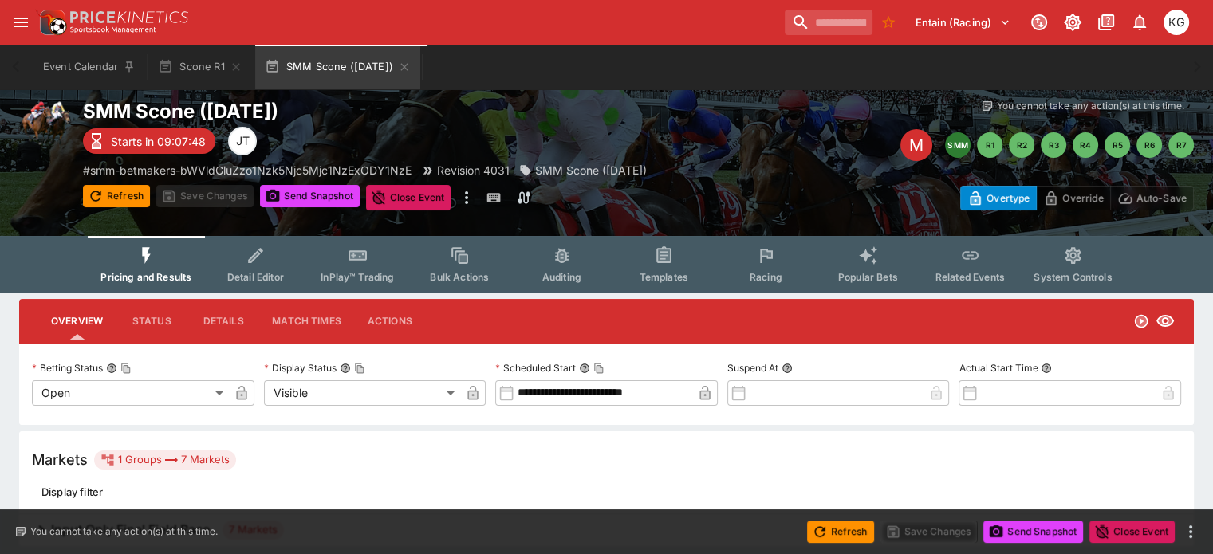
scroll to position [24, 0]
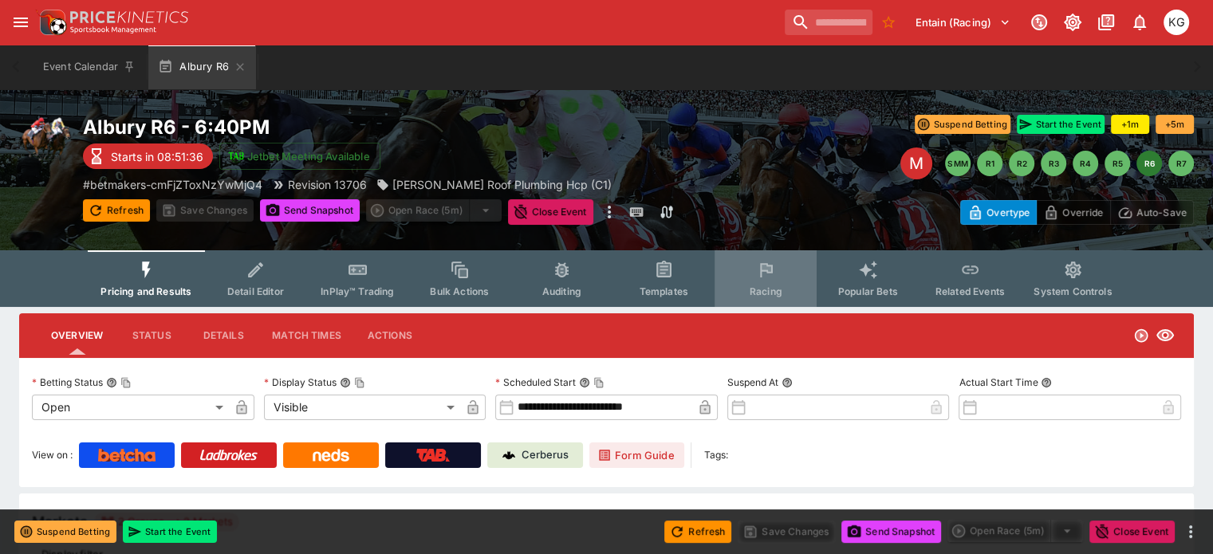
click at [762, 286] on span "Racing" at bounding box center [766, 292] width 33 height 12
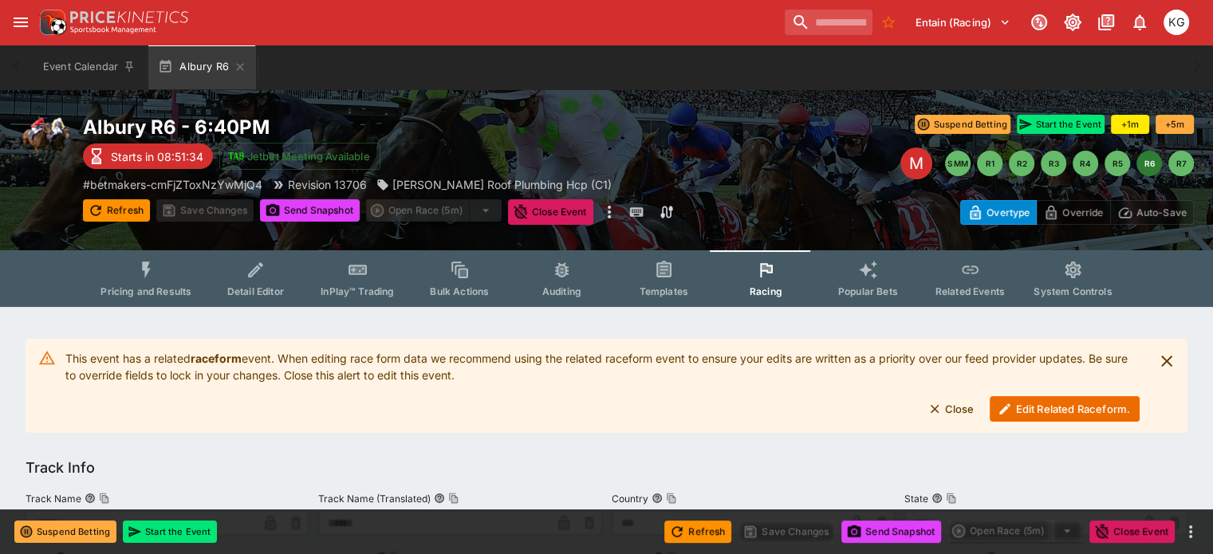
click at [1056, 412] on button "Edit Related Raceform." at bounding box center [1065, 409] width 150 height 26
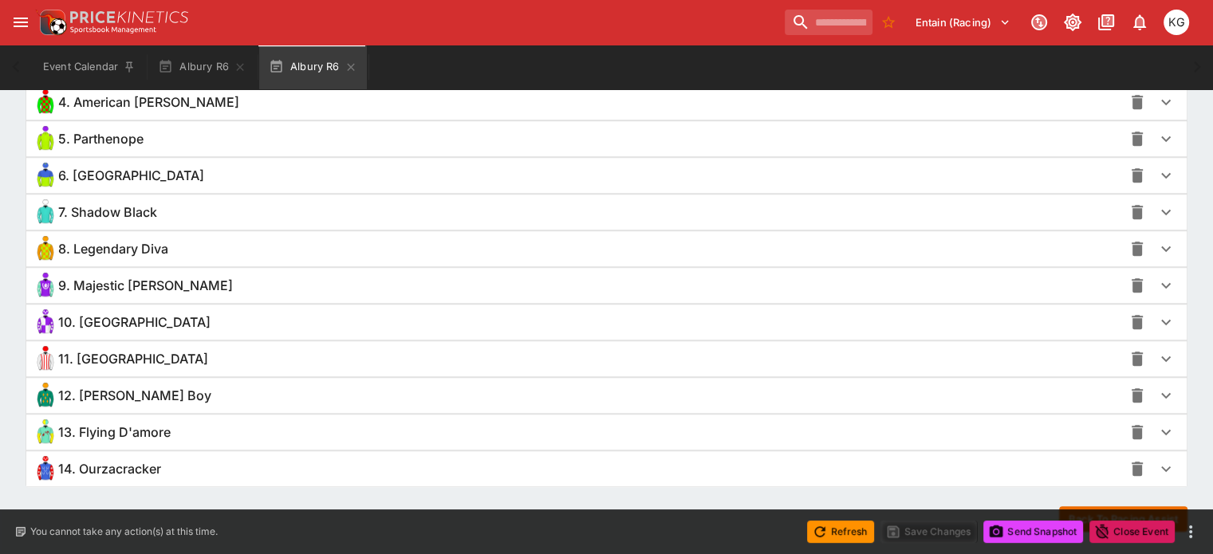
scroll to position [1280, 0]
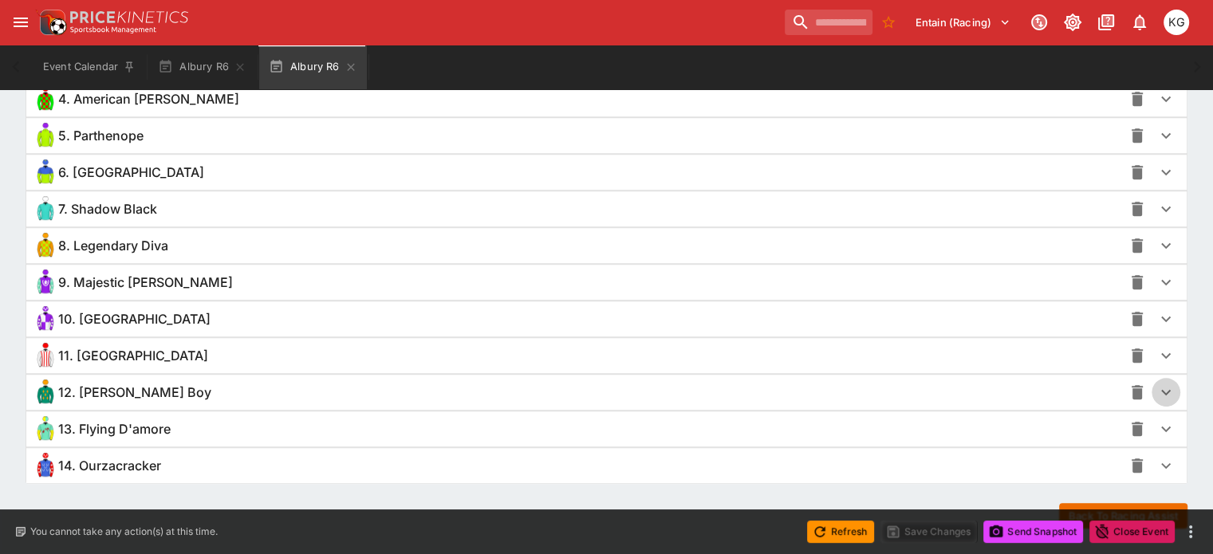
click at [1157, 387] on icon "button" at bounding box center [1166, 392] width 19 height 19
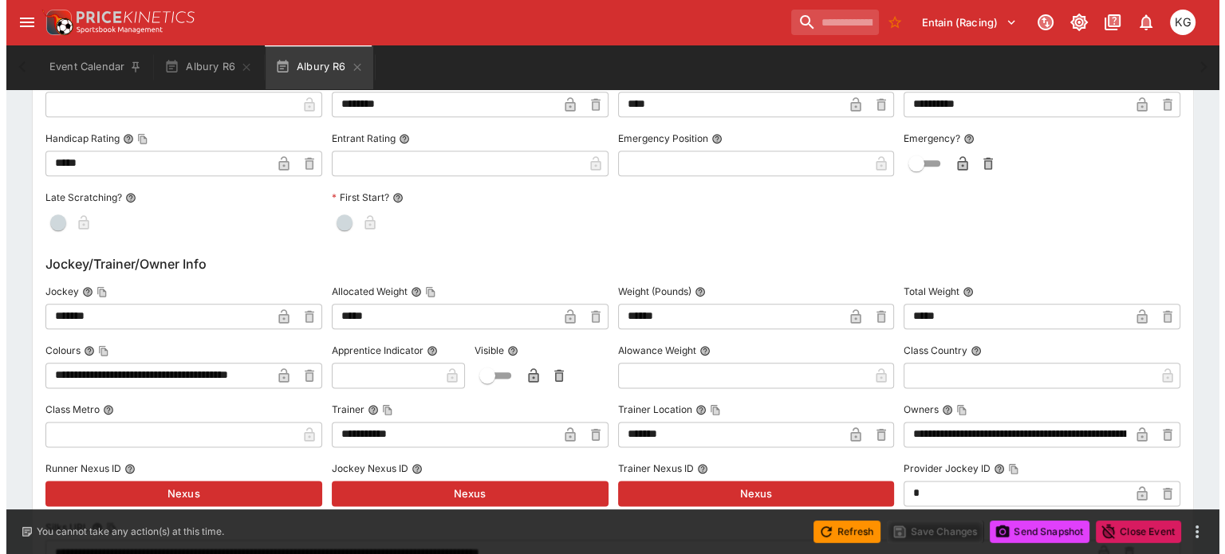
scroll to position [1918, 0]
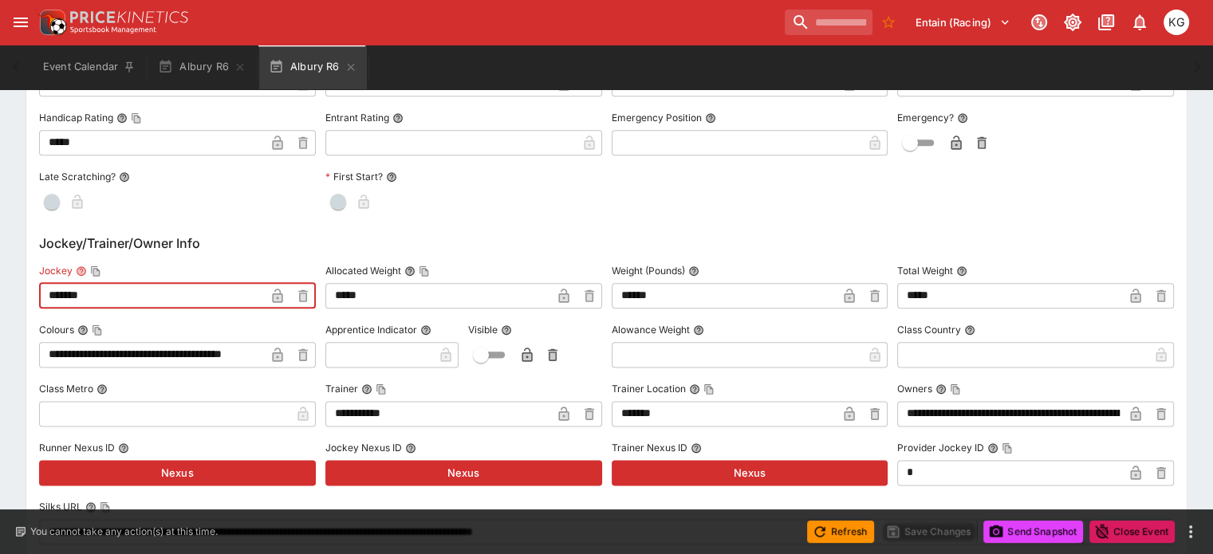
drag, startPoint x: 162, startPoint y: 293, endPoint x: 6, endPoint y: 271, distance: 157.8
type input "**********"
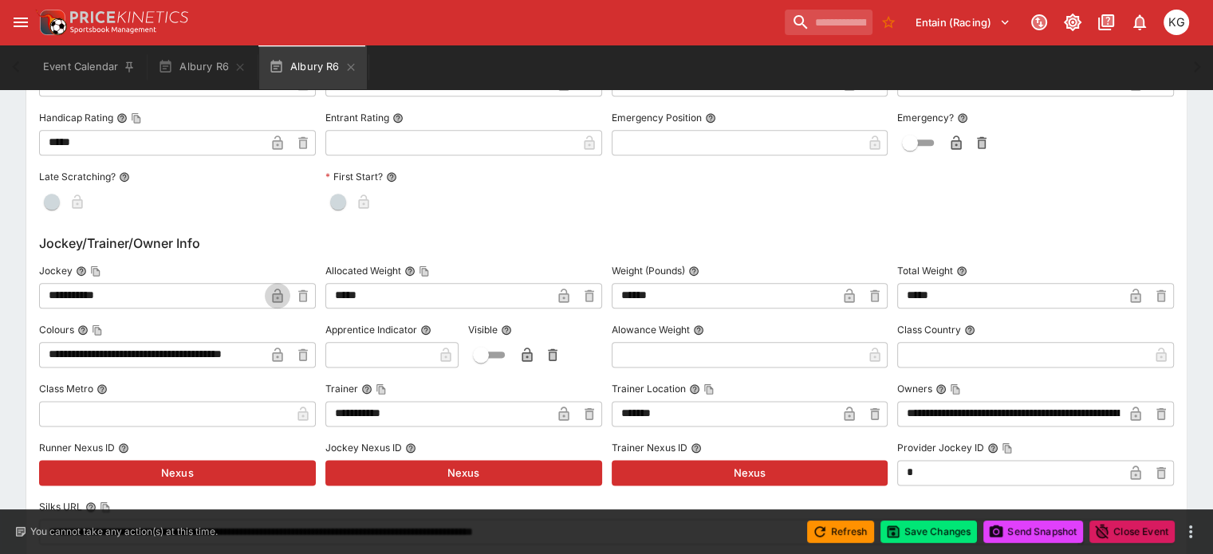
click at [282, 289] on icon "button" at bounding box center [277, 296] width 10 height 14
click at [941, 525] on button "Save Changes" at bounding box center [929, 532] width 97 height 22
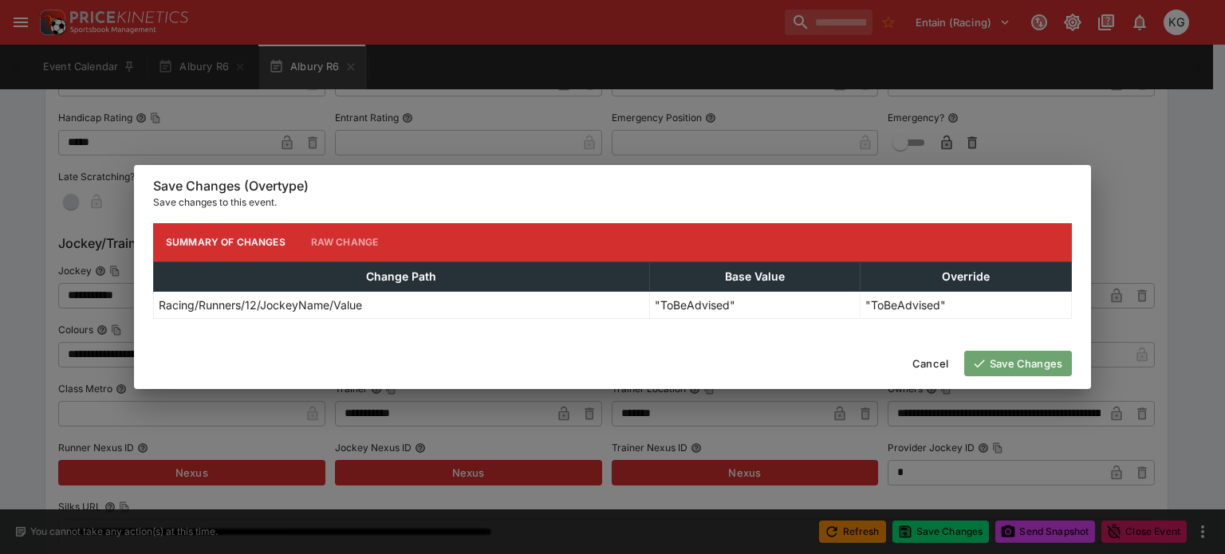
click at [1038, 361] on button "Save Changes" at bounding box center [1018, 364] width 108 height 26
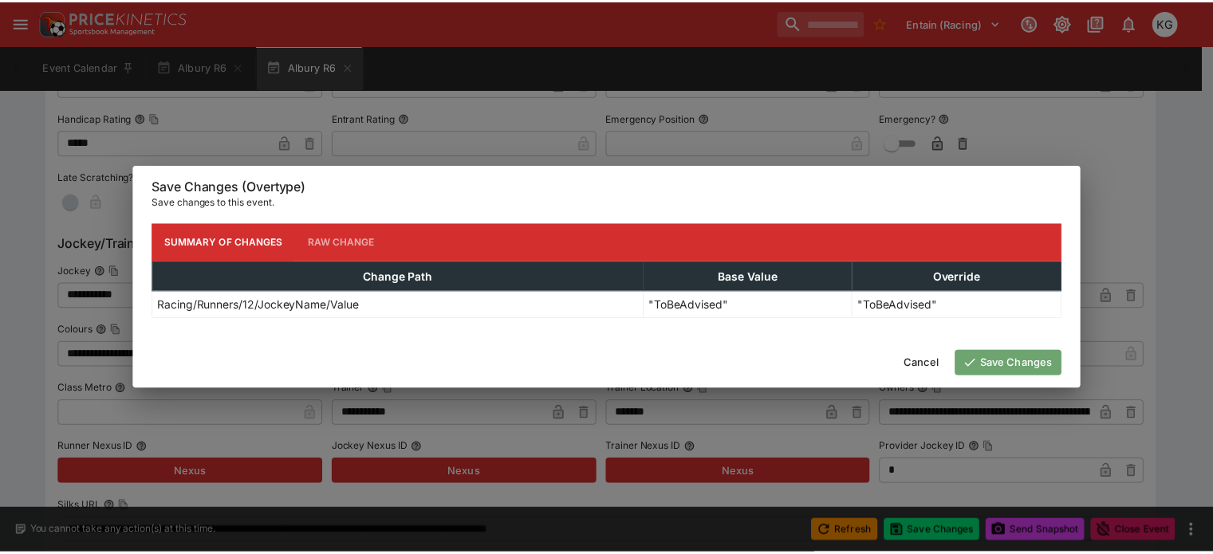
scroll to position [0, 0]
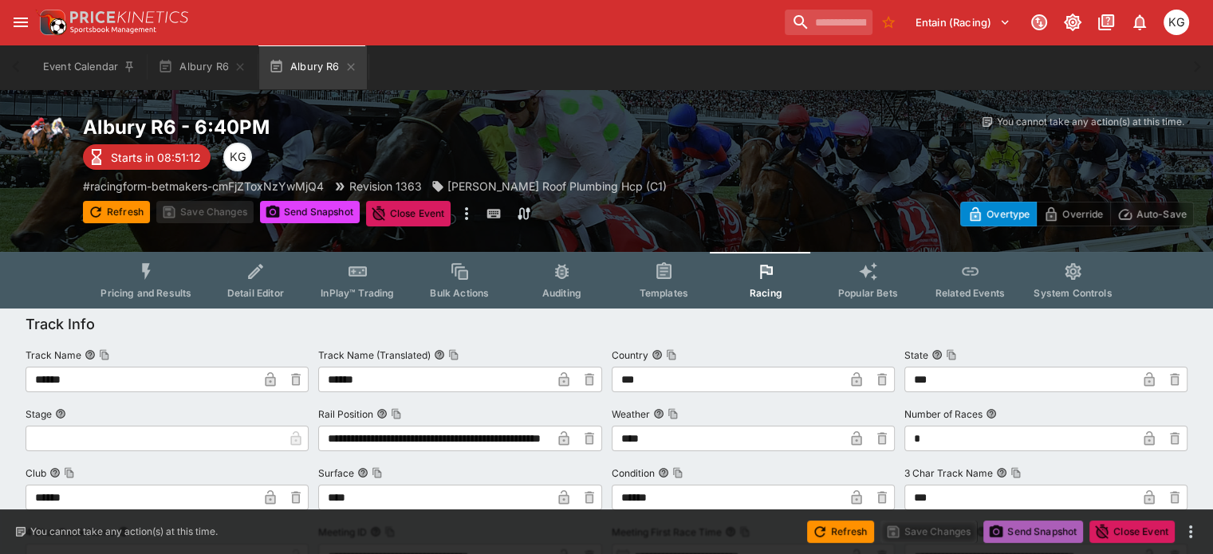
click at [1039, 530] on button "Send Snapshot" at bounding box center [1034, 532] width 100 height 22
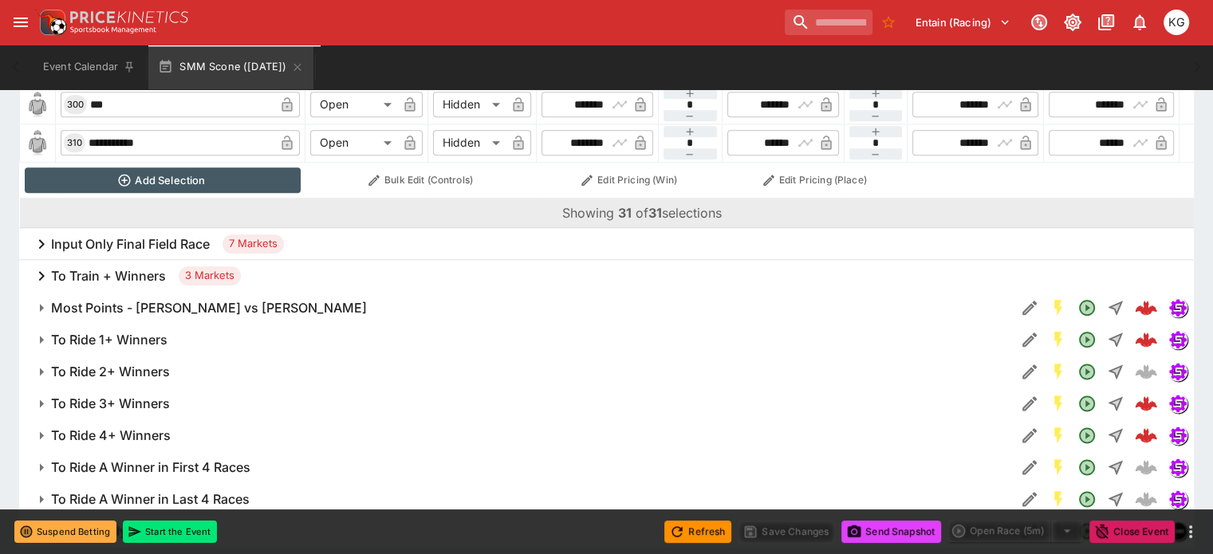
scroll to position [1937, 0]
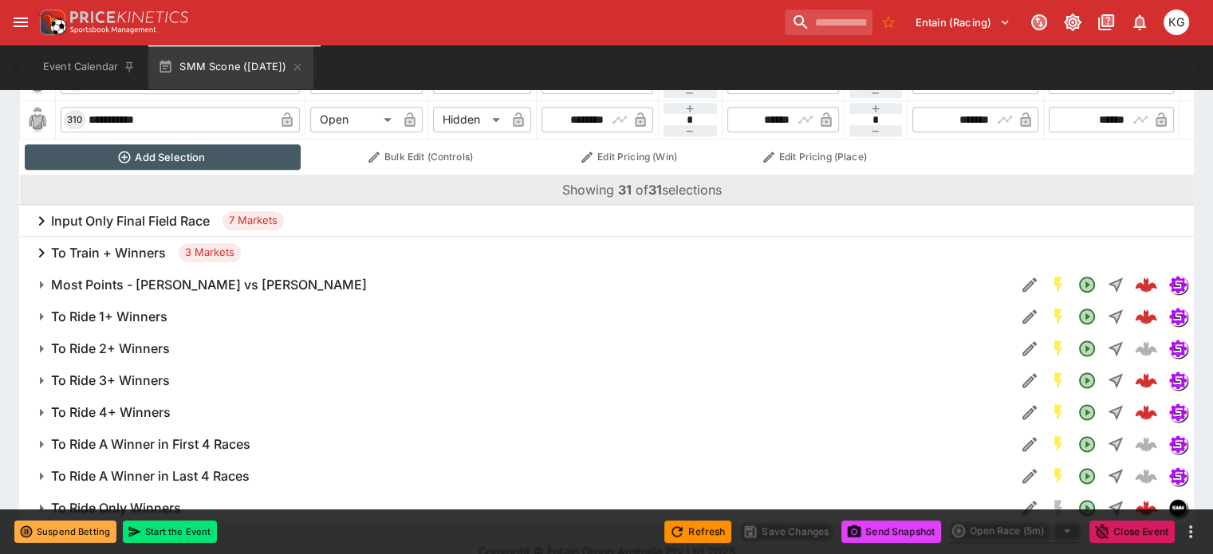
click at [108, 309] on h6 "To Ride 1+ Winners" at bounding box center [109, 317] width 116 height 17
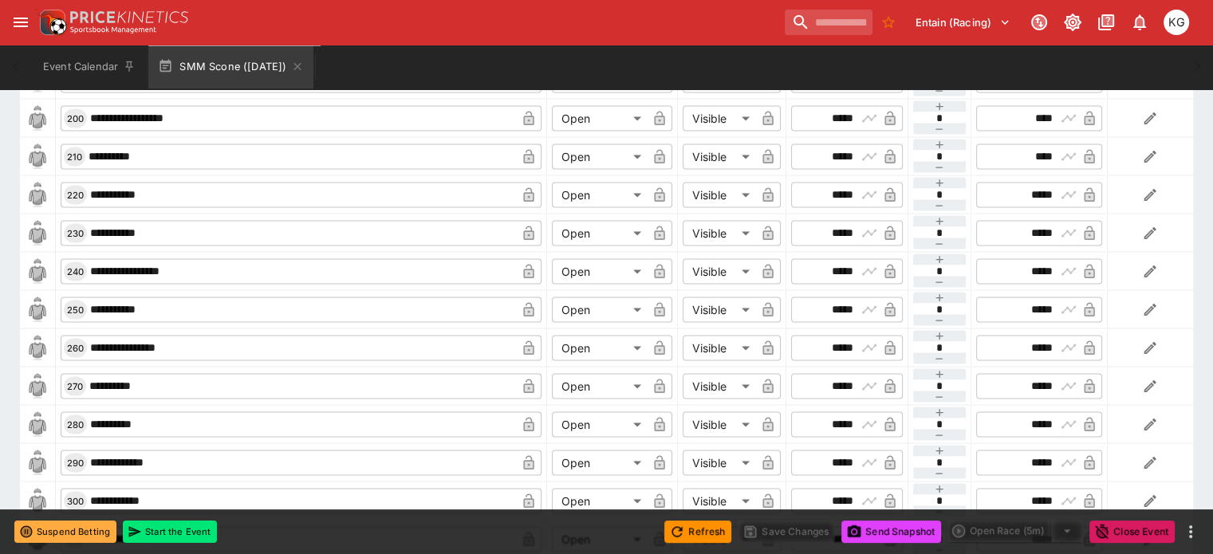
scroll to position [3453, 0]
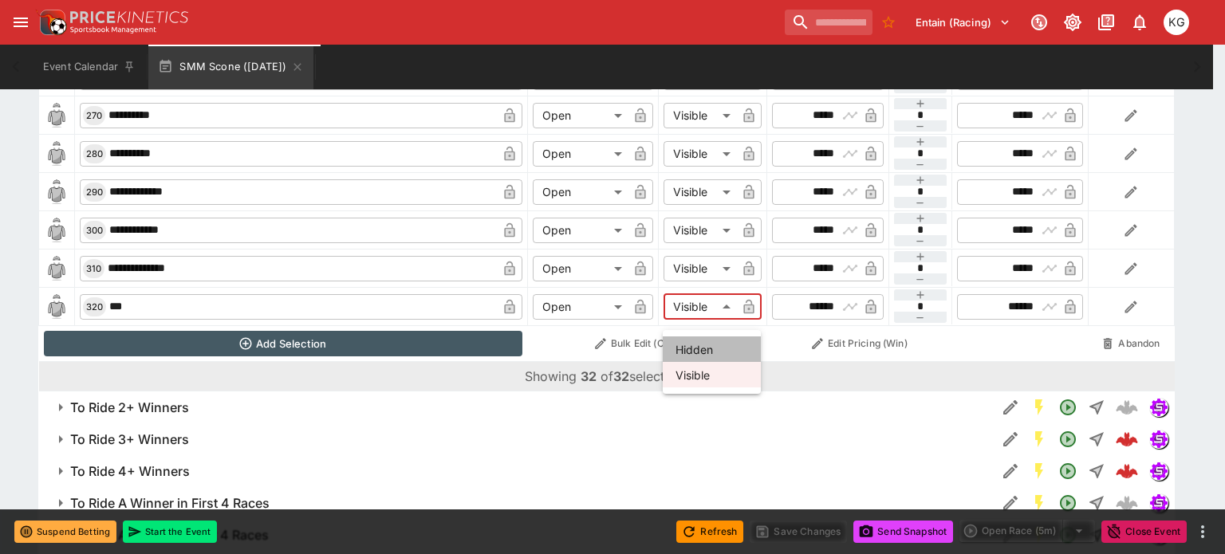
click at [700, 349] on li "Hidden" at bounding box center [712, 350] width 98 height 26
type input "******"
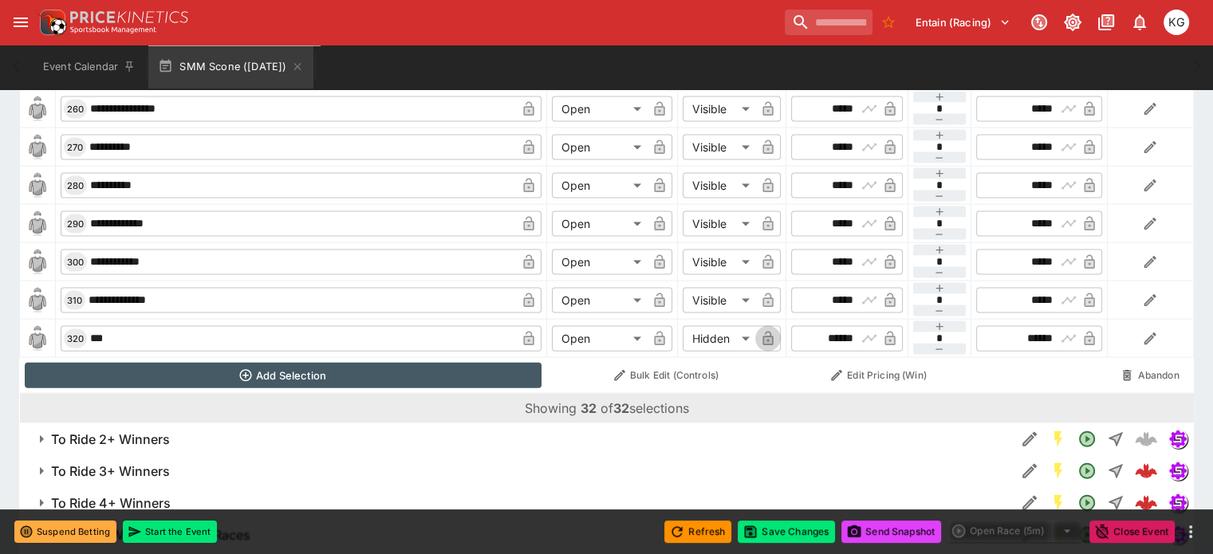
click at [755, 326] on button "button" at bounding box center [768, 339] width 26 height 26
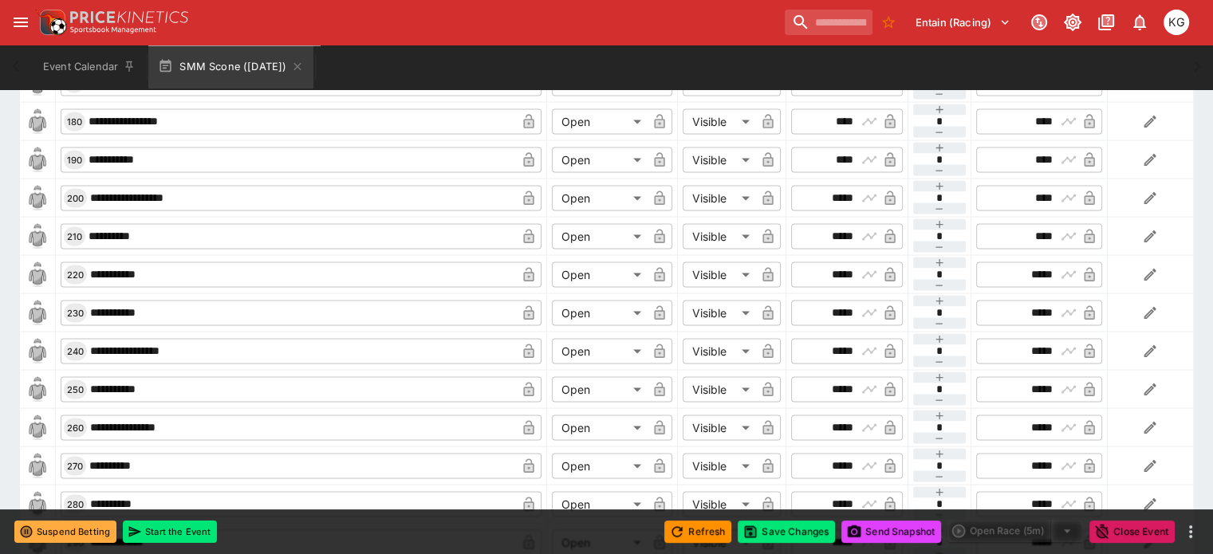
scroll to position [3054, 0]
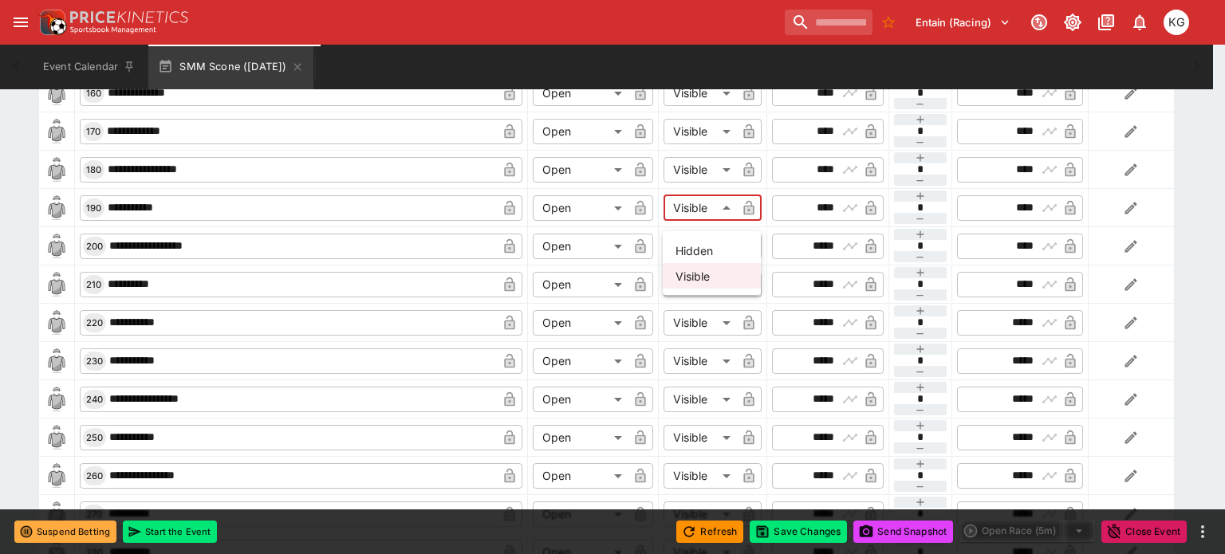
click at [696, 253] on li "Hidden" at bounding box center [712, 251] width 98 height 26
type input "******"
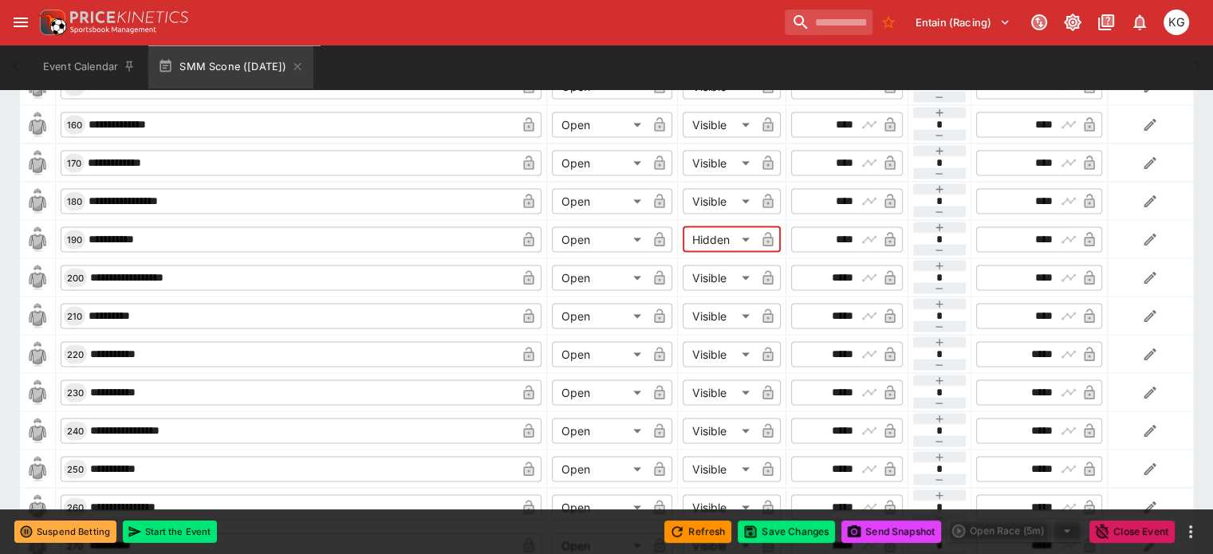
click at [764, 239] on icon "button" at bounding box center [768, 242] width 8 height 6
click at [785, 529] on button "Save Changes" at bounding box center [786, 532] width 97 height 22
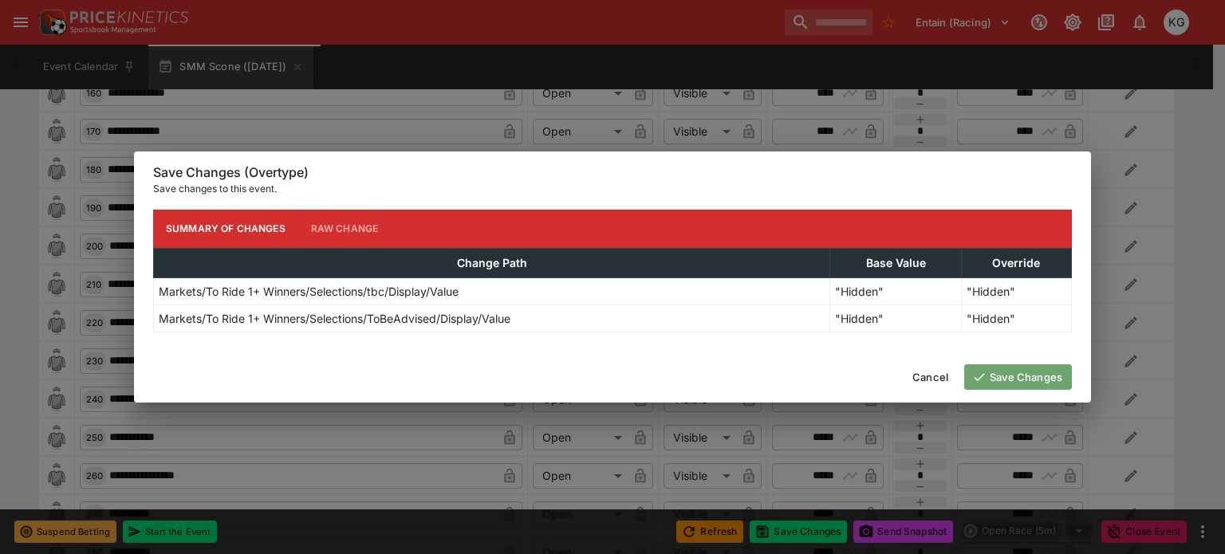
click at [999, 367] on button "Save Changes" at bounding box center [1018, 378] width 108 height 26
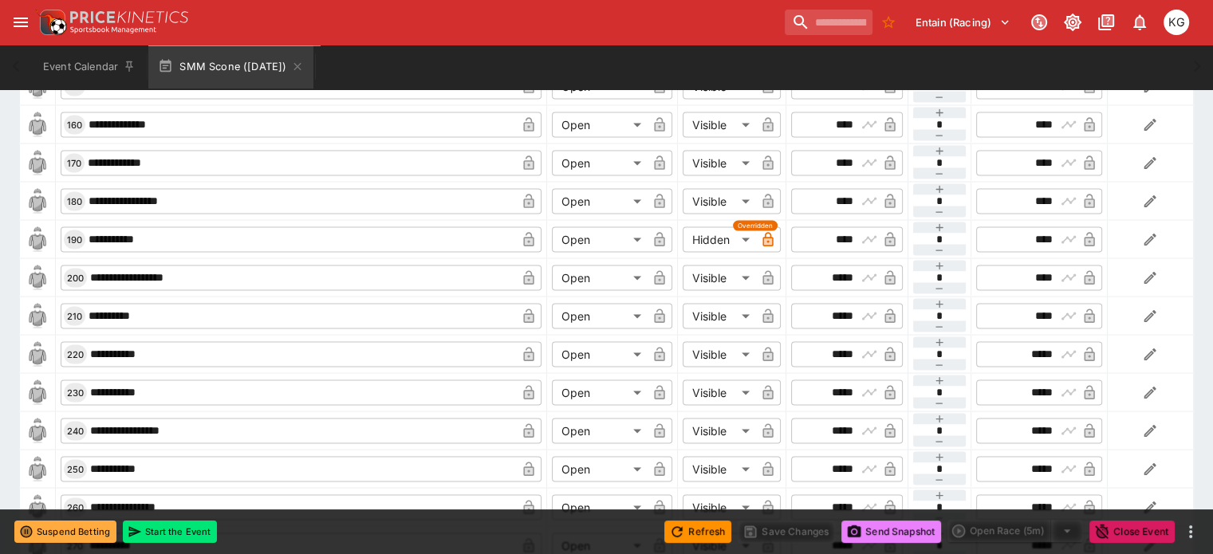
click at [897, 530] on button "Send Snapshot" at bounding box center [892, 532] width 100 height 22
